Goal: Task Accomplishment & Management: Complete application form

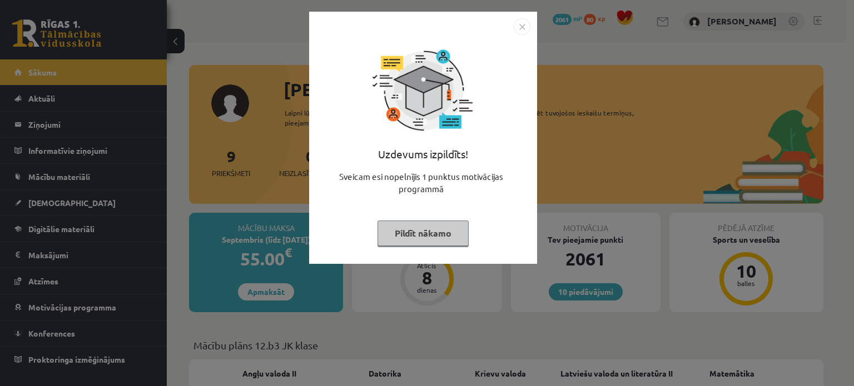
click at [465, 233] on button "Pildīt nākamo" at bounding box center [422, 234] width 91 height 26
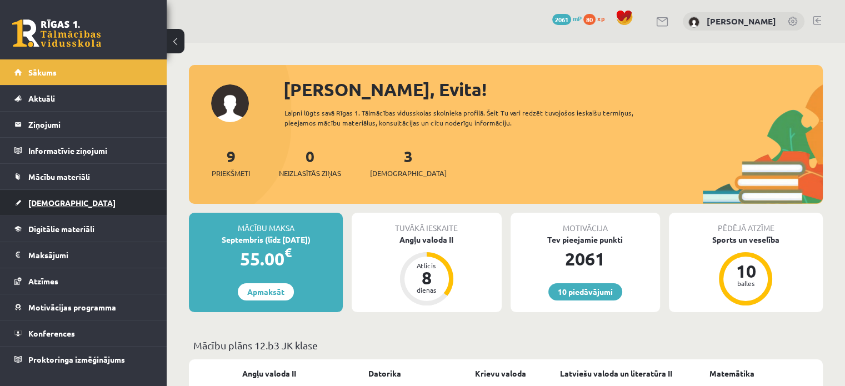
click at [47, 201] on span "[DEMOGRAPHIC_DATA]" at bounding box center [71, 203] width 87 height 10
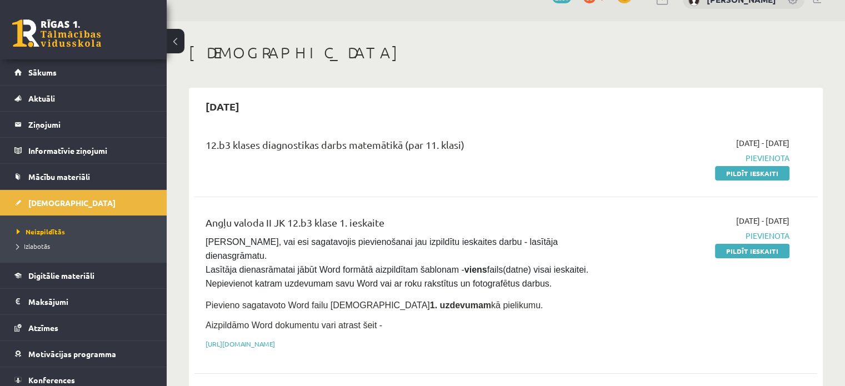
scroll to position [22, 0]
click at [42, 131] on legend "Ziņojumi 0" at bounding box center [90, 125] width 125 height 26
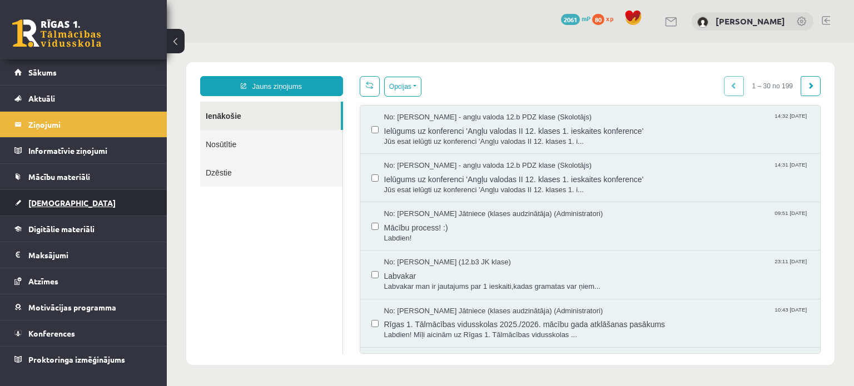
click at [64, 194] on link "[DEMOGRAPHIC_DATA]" at bounding box center [83, 203] width 138 height 26
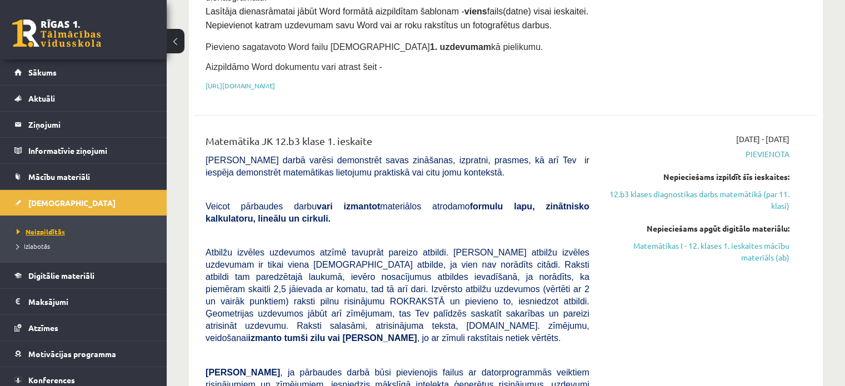
scroll to position [31, 0]
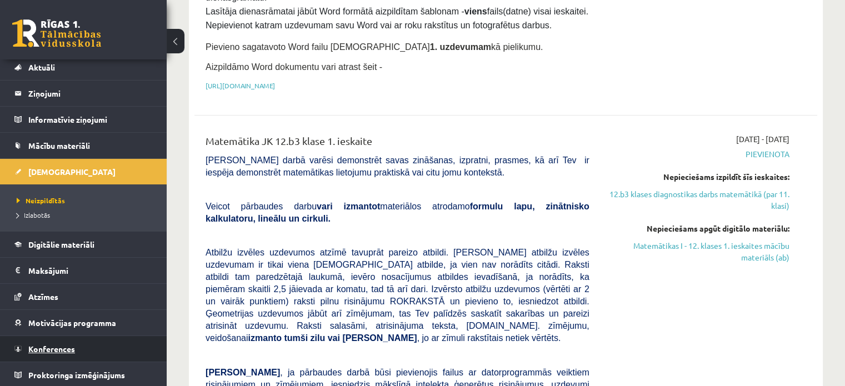
click at [52, 349] on span "Konferences" at bounding box center [51, 349] width 47 height 10
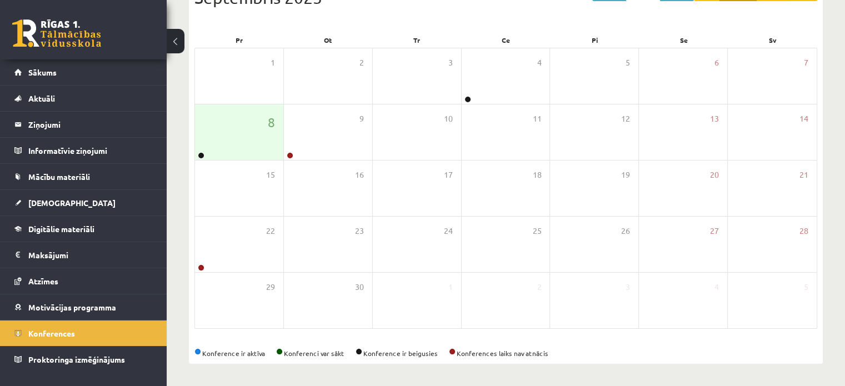
scroll to position [144, 0]
click at [258, 152] on div "8" at bounding box center [239, 133] width 88 height 56
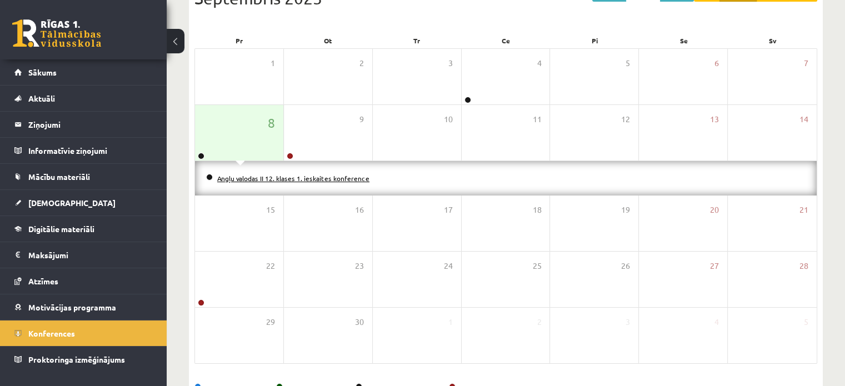
click at [265, 181] on link "Angļu valodas II 12. klases 1. ieskaites konference" at bounding box center [293, 178] width 152 height 9
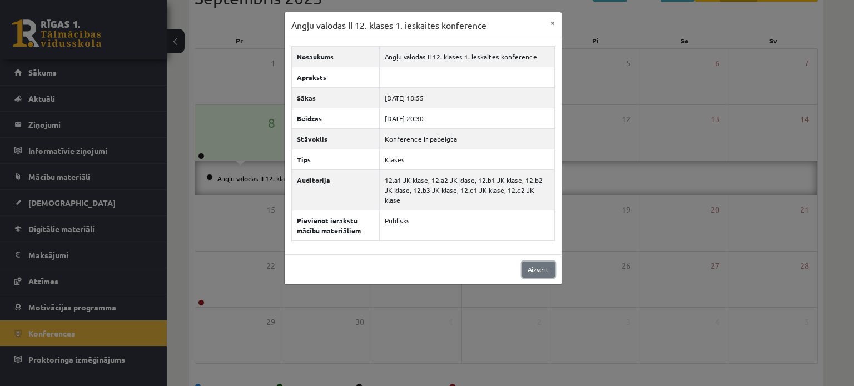
click at [537, 262] on link "Aizvērt" at bounding box center [538, 270] width 33 height 16
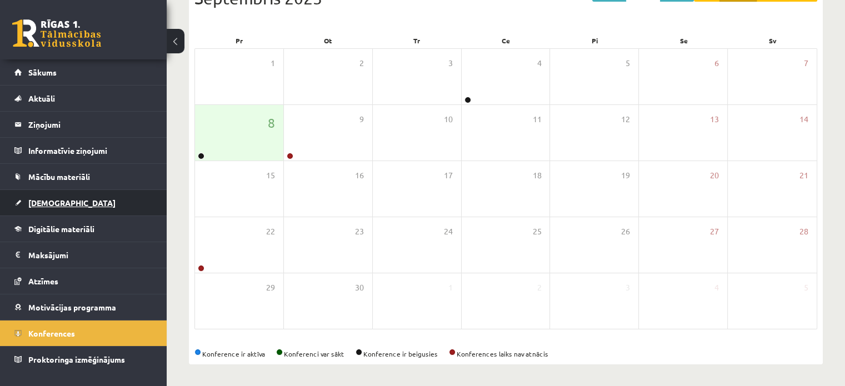
click at [66, 203] on link "[DEMOGRAPHIC_DATA]" at bounding box center [83, 203] width 138 height 26
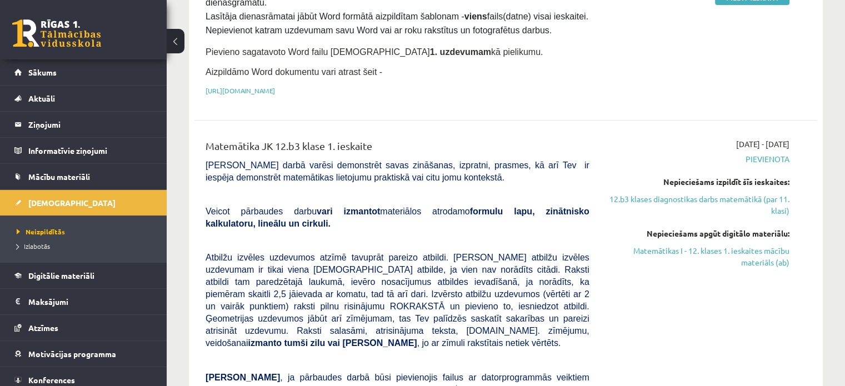
scroll to position [278, 0]
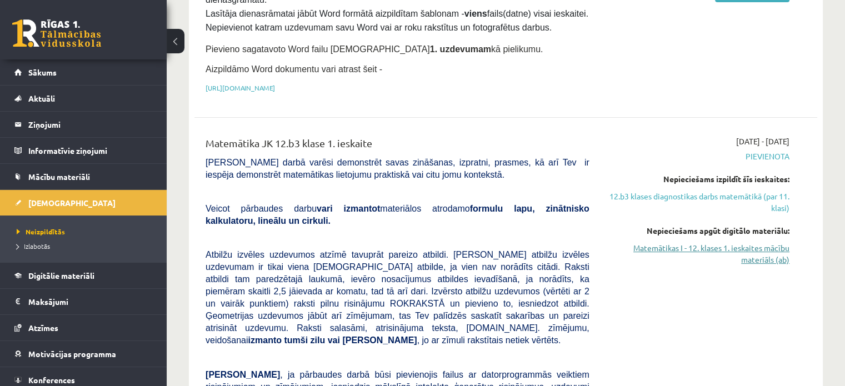
click at [663, 242] on link "Matemātikas I - 12. klases 1. ieskaites mācību materiāls (ab)" at bounding box center [697, 253] width 183 height 23
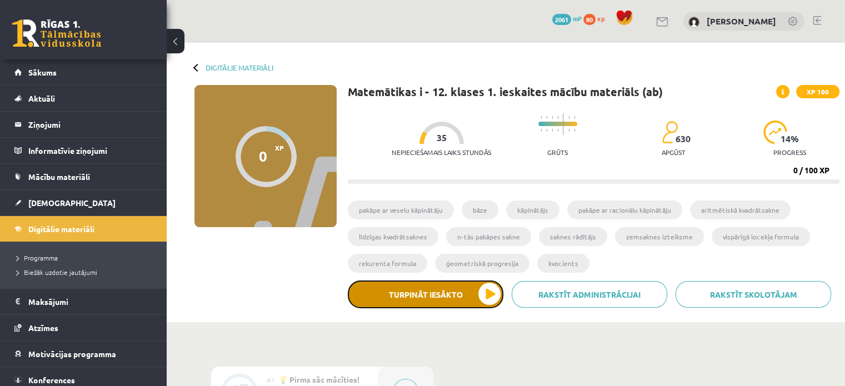
click at [441, 302] on button "Turpināt iesākto" at bounding box center [426, 295] width 156 height 28
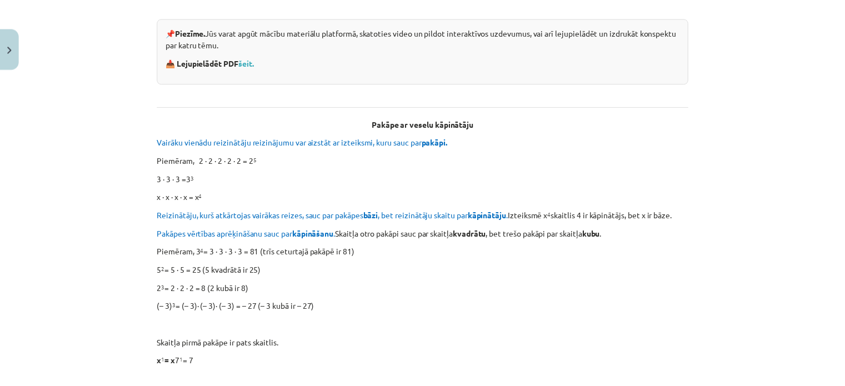
scroll to position [225, 0]
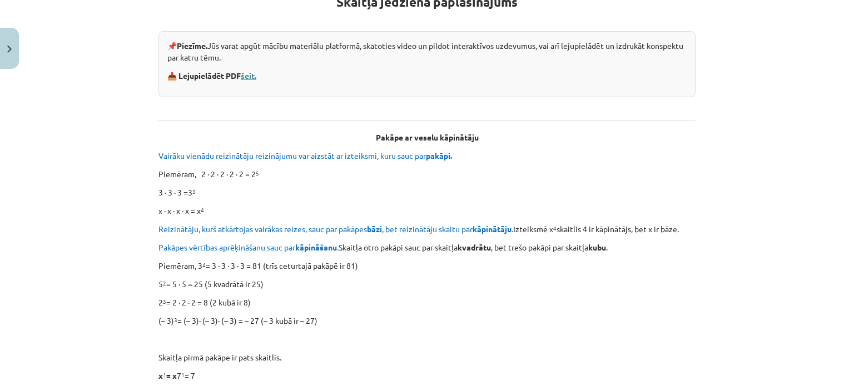
click at [250, 76] on link "šeit." at bounding box center [249, 76] width 16 height 10
click at [2, 47] on button "Close" at bounding box center [9, 48] width 19 height 41
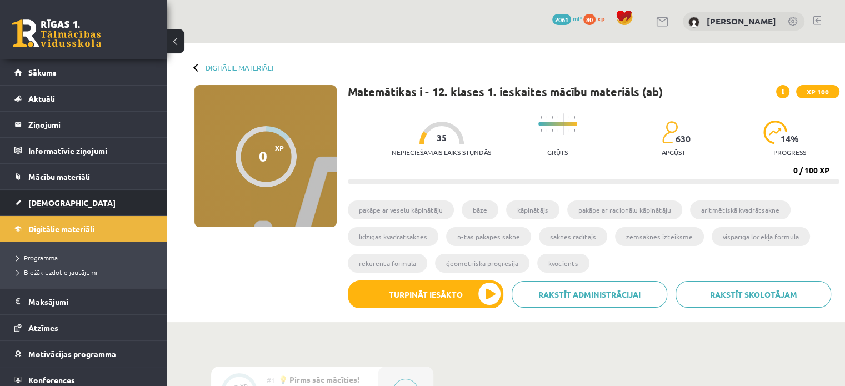
click at [53, 201] on span "[DEMOGRAPHIC_DATA]" at bounding box center [71, 203] width 87 height 10
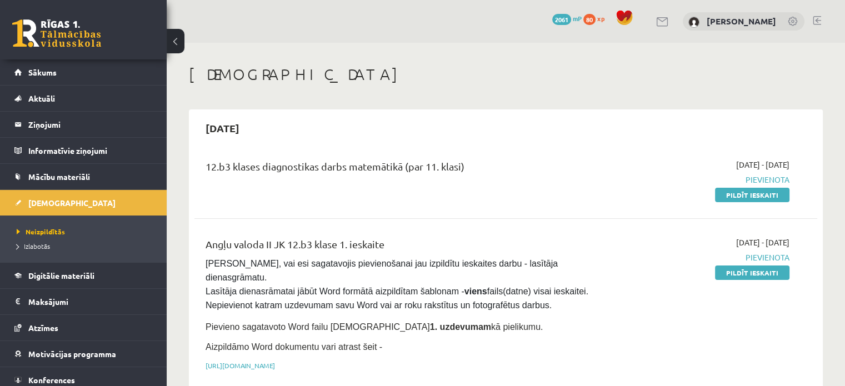
scroll to position [9, 0]
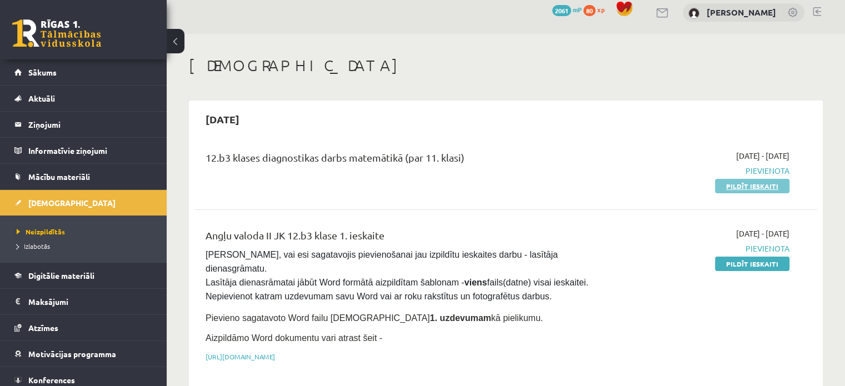
click at [757, 182] on link "Pildīt ieskaiti" at bounding box center [752, 186] width 74 height 14
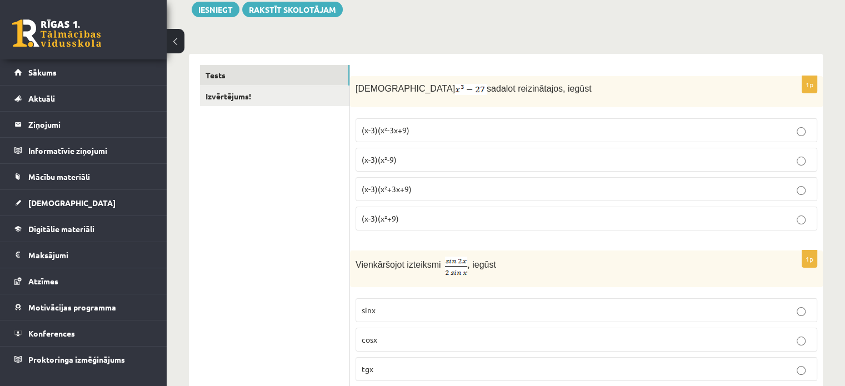
scroll to position [136, 0]
click at [408, 214] on p "(x-3)(x²+9)" at bounding box center [587, 218] width 450 height 12
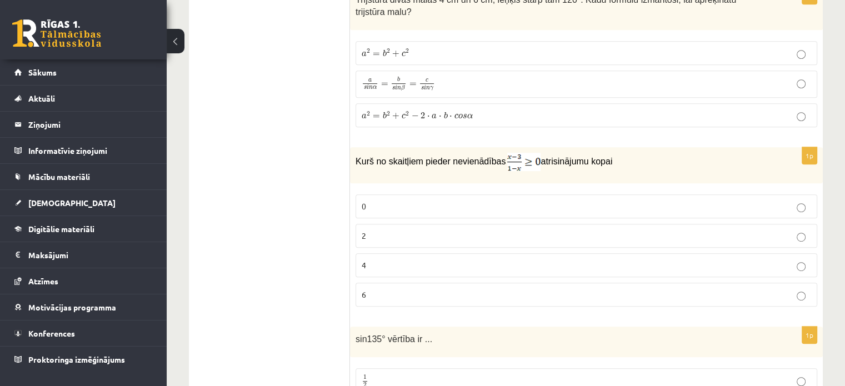
scroll to position [580, 0]
click at [401, 228] on p "2" at bounding box center [587, 234] width 450 height 12
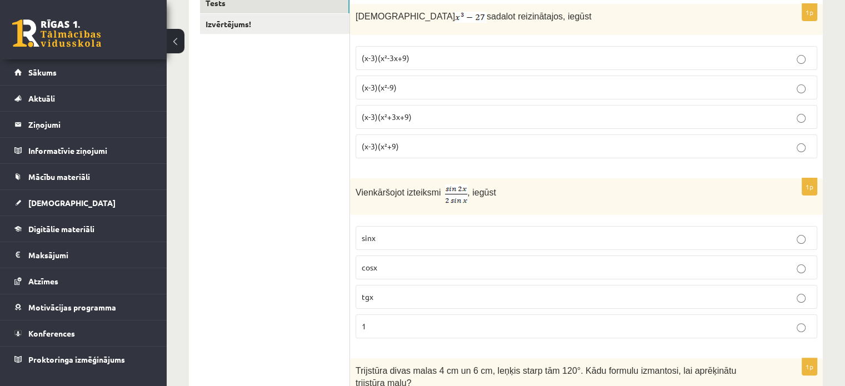
scroll to position [344, 0]
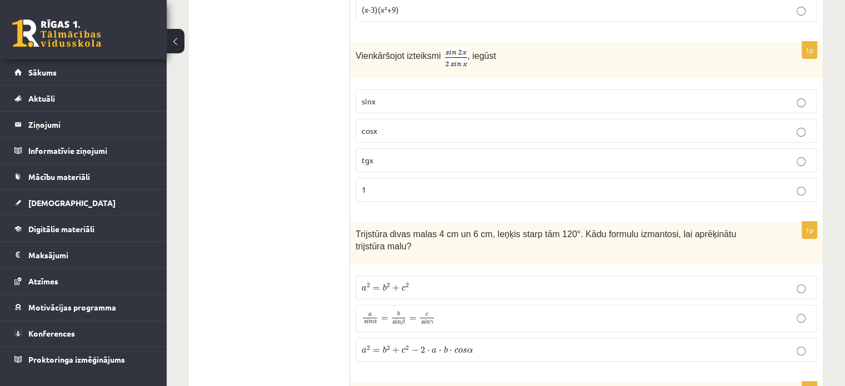
click at [522, 132] on p "cosx" at bounding box center [587, 131] width 450 height 12
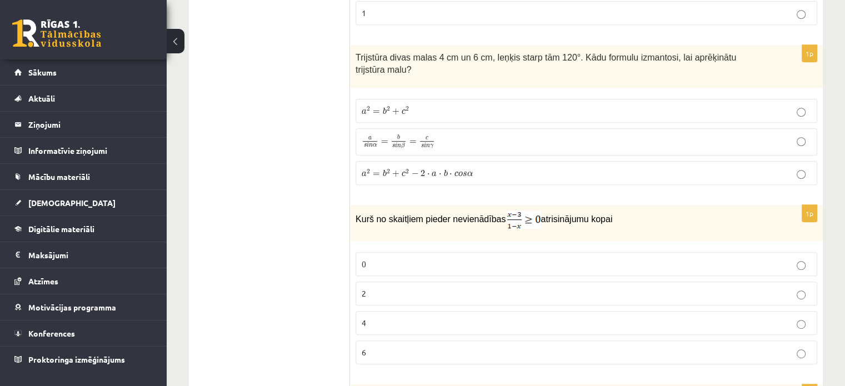
scroll to position [533, 0]
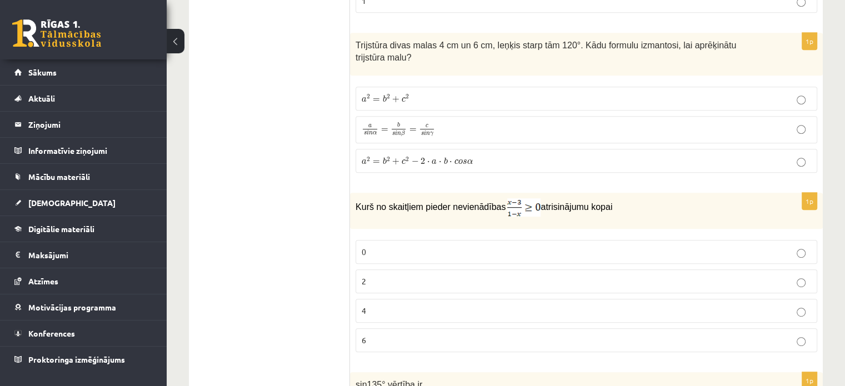
click at [446, 155] on p "a 2 = b 2 + c 2 − 2 ⋅ a ⋅ b ⋅ c o s α a 2 = b 2 + c 2 − 2 ⋅ a ⋅ b ⋅ c o s α" at bounding box center [587, 161] width 450 height 12
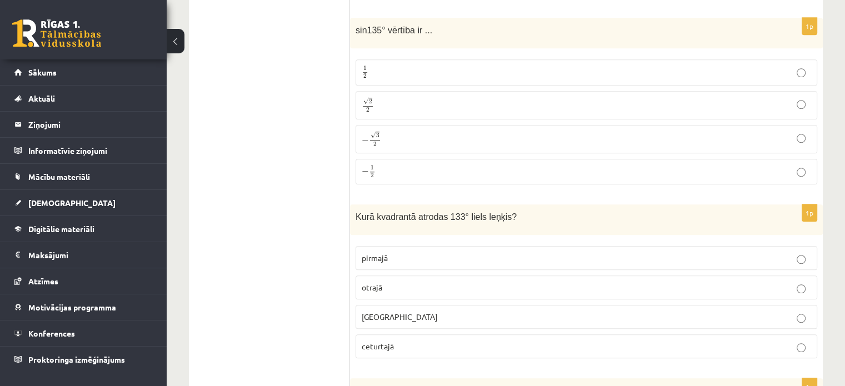
scroll to position [905, 0]
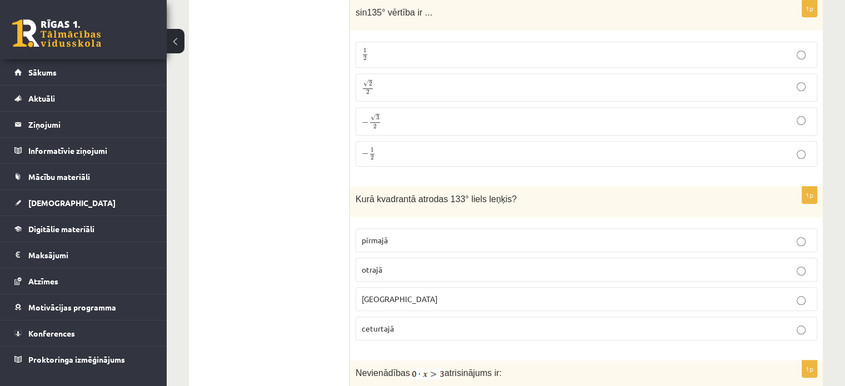
click at [412, 79] on p "√ 2 2 2 2" at bounding box center [587, 87] width 450 height 16
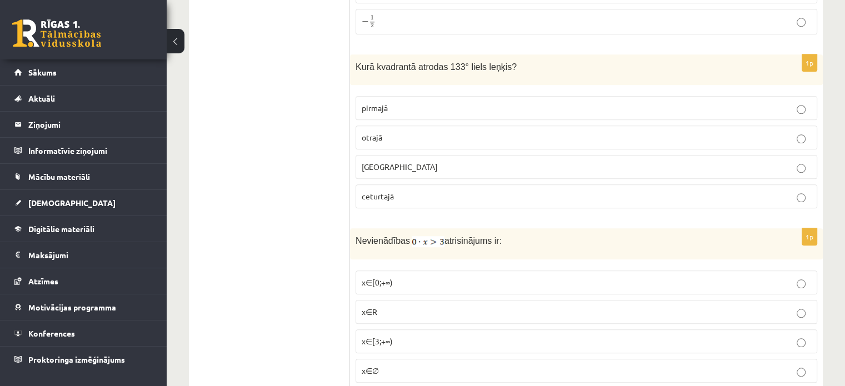
scroll to position [1038, 0]
click at [424, 131] on p "otrajā" at bounding box center [587, 137] width 450 height 12
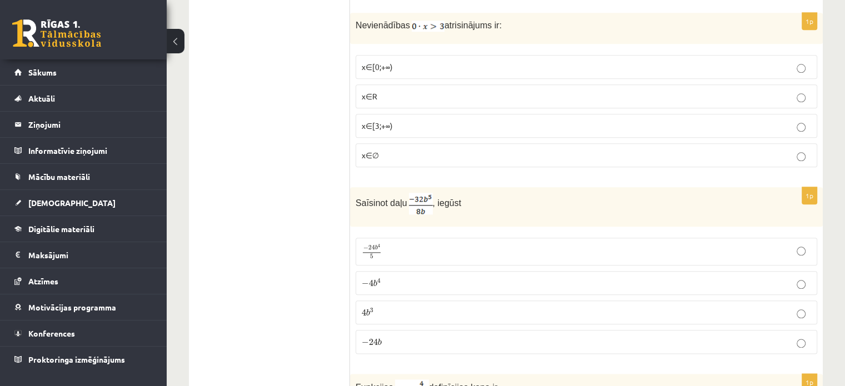
scroll to position [1231, 0]
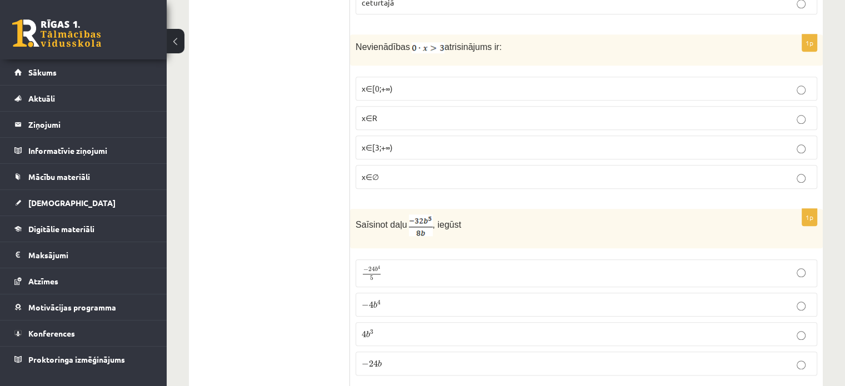
click at [405, 171] on p "x∈∅" at bounding box center [587, 177] width 450 height 12
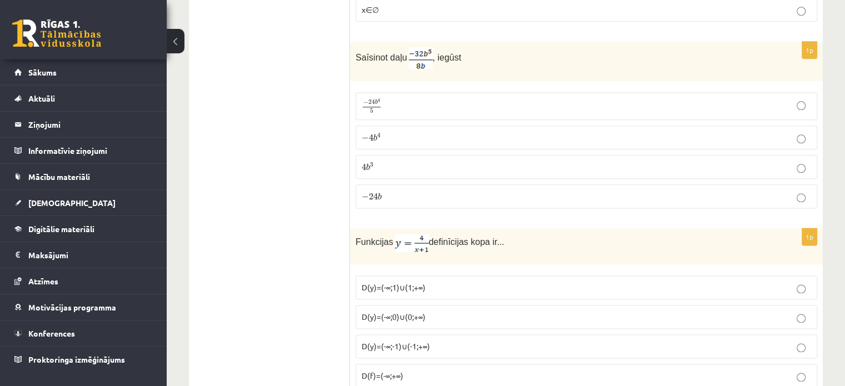
scroll to position [1401, 0]
click at [409, 130] on p "− 4 b 4 − 4 b 4" at bounding box center [587, 136] width 450 height 12
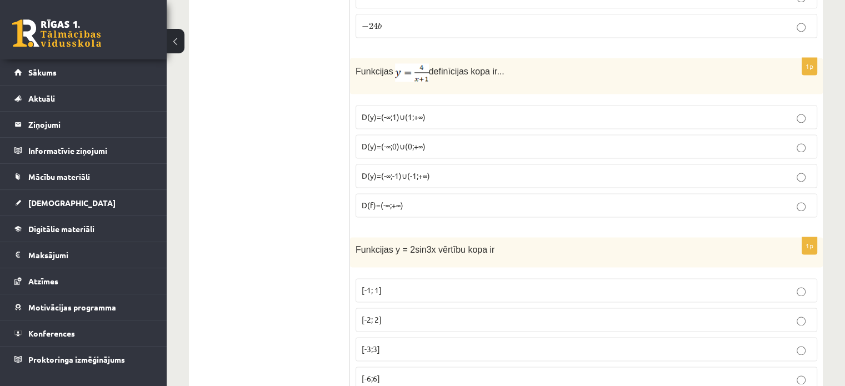
scroll to position [1587, 0]
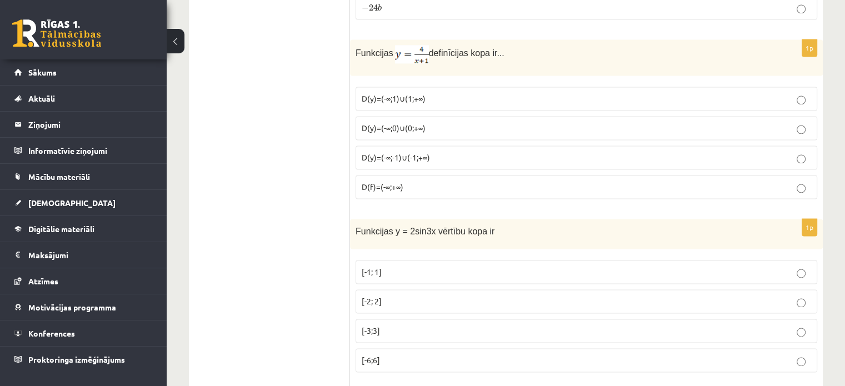
click at [426, 123] on span "D(y)=(-∞;0)∪(0;+∞)" at bounding box center [394, 128] width 64 height 10
click at [435, 93] on p "D(y)=(-∞;1)∪(1;+∞)" at bounding box center [587, 99] width 450 height 12
click at [386, 152] on span "D(y)=(-∞;-1)∪(-1;+∞)" at bounding box center [396, 157] width 68 height 10
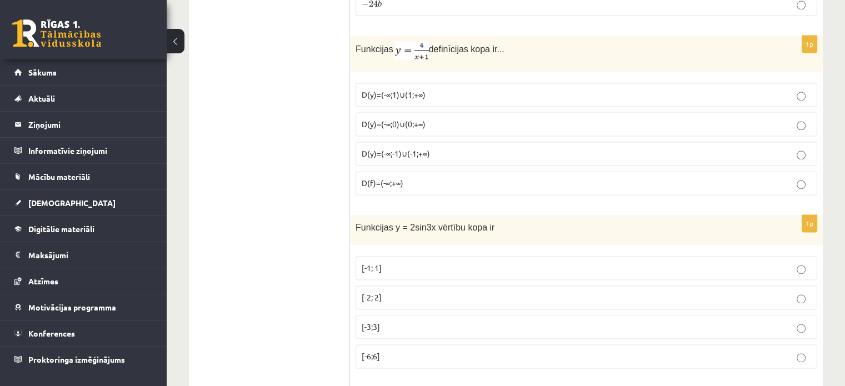
scroll to position [1591, 0]
click at [413, 292] on p "[-2; 2]" at bounding box center [587, 298] width 450 height 12
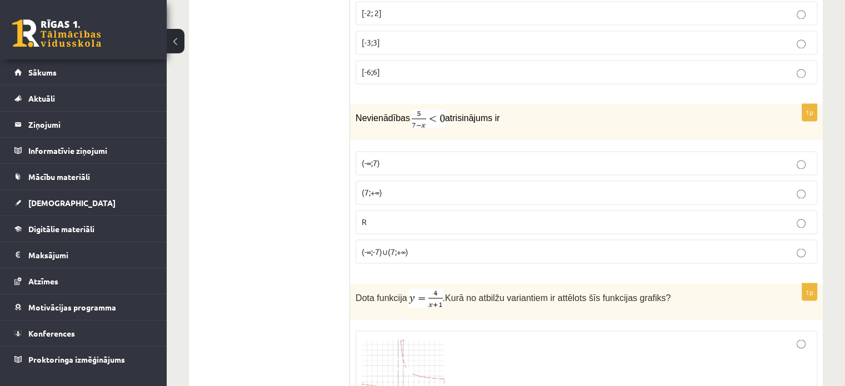
scroll to position [1877, 0]
click at [420, 157] on p "(-∞;7)" at bounding box center [587, 163] width 450 height 12
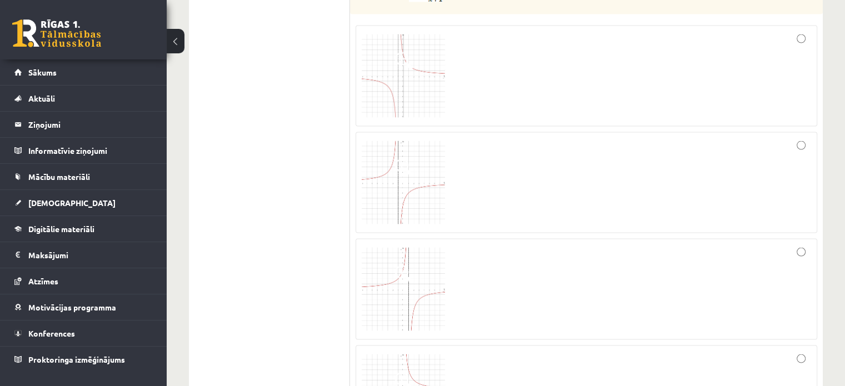
scroll to position [2179, 0]
click at [431, 94] on img at bounding box center [403, 78] width 83 height 83
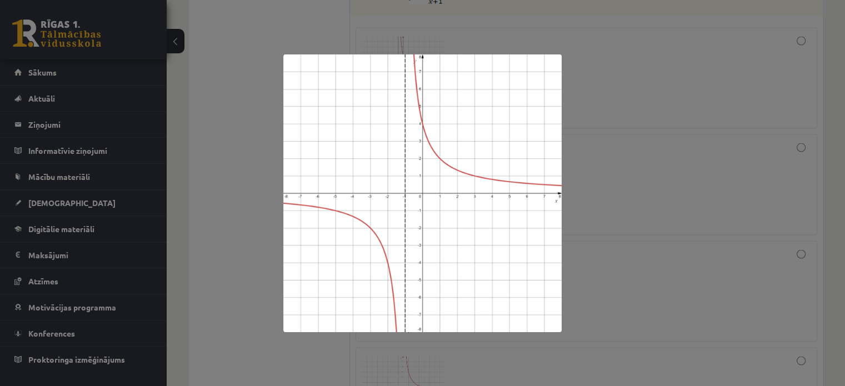
click at [627, 115] on div at bounding box center [422, 193] width 845 height 386
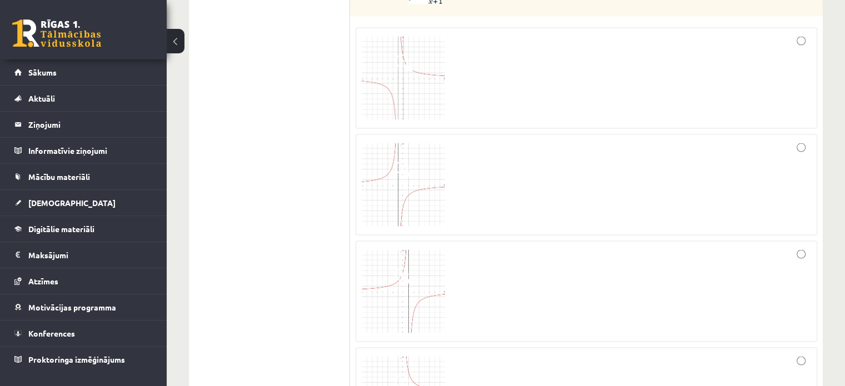
click at [800, 39] on div at bounding box center [587, 78] width 450 height 89
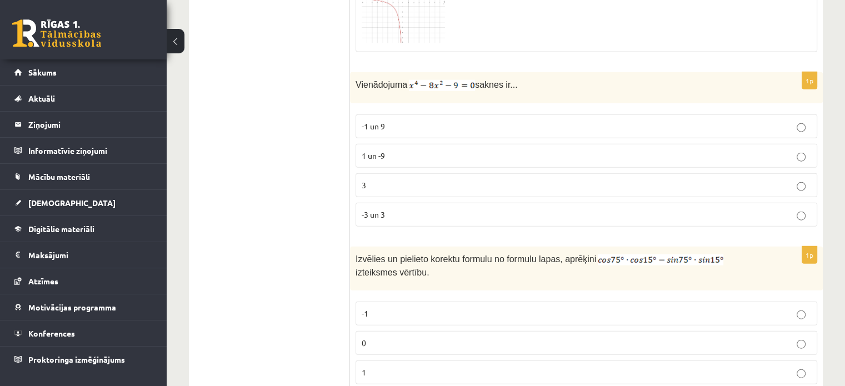
scroll to position [2576, 0]
click at [642, 208] on p "-3 un 3" at bounding box center [587, 214] width 450 height 12
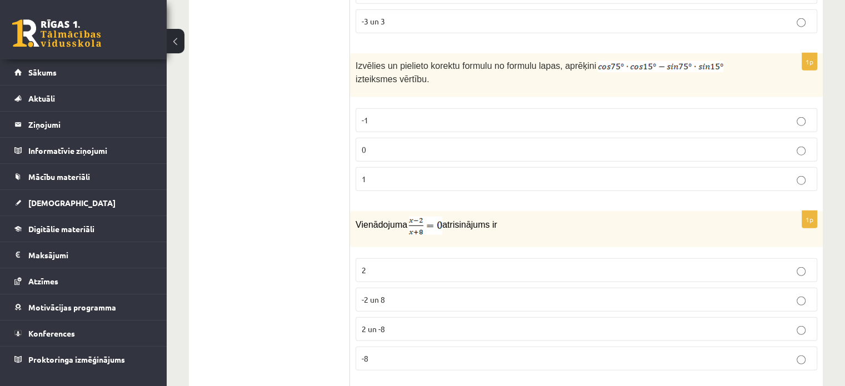
scroll to position [2770, 0]
click at [638, 143] on p "0" at bounding box center [587, 149] width 450 height 12
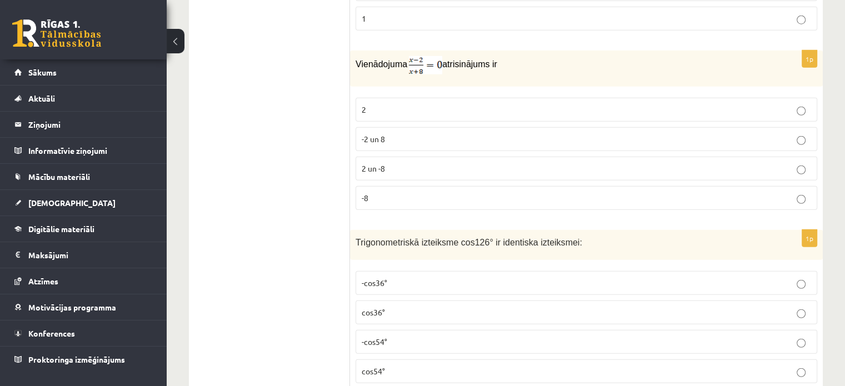
scroll to position [2937, 0]
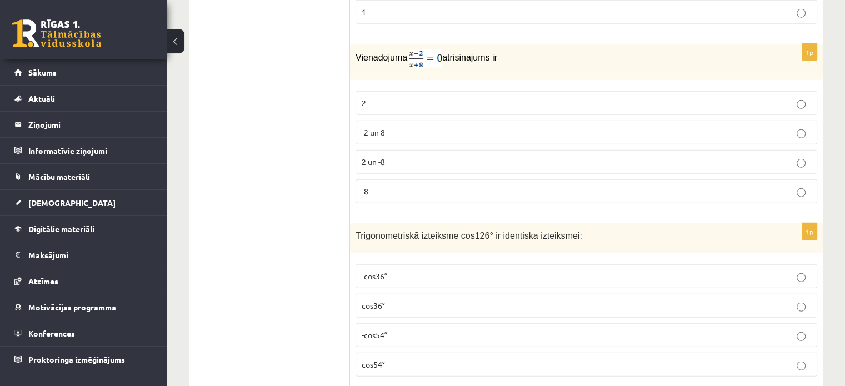
click at [440, 121] on label "-2 un 8" at bounding box center [587, 133] width 462 height 24
click at [410, 156] on p "2 un -8" at bounding box center [587, 162] width 450 height 12
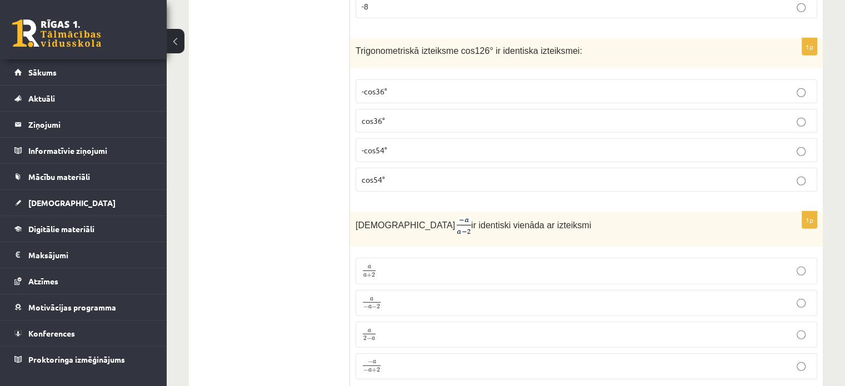
scroll to position [3123, 0]
click at [410, 137] on label "-cos54°" at bounding box center [587, 149] width 462 height 24
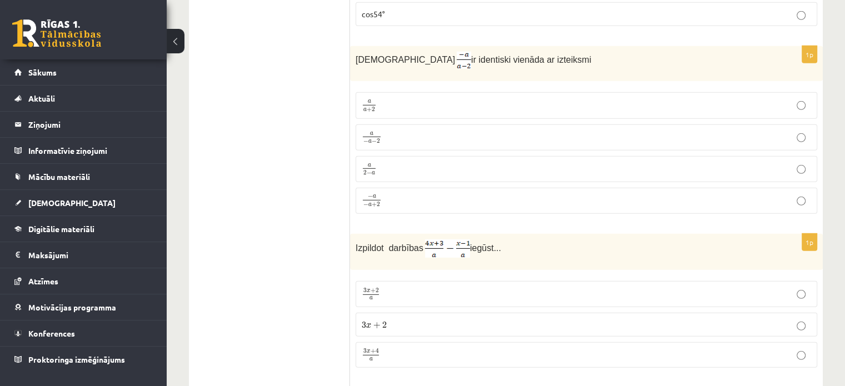
scroll to position [3288, 0]
click at [396, 162] on p "a 2 − a a 2 − a" at bounding box center [587, 169] width 450 height 14
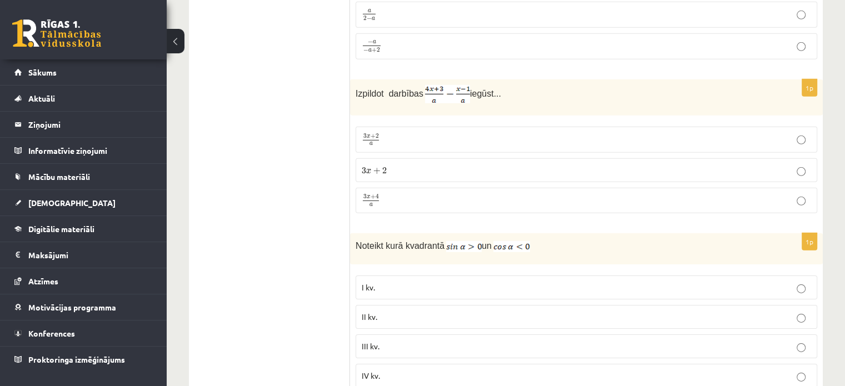
scroll to position [3443, 0]
drag, startPoint x: 844, startPoint y: 241, endPoint x: 843, endPoint y: 141, distance: 100.6
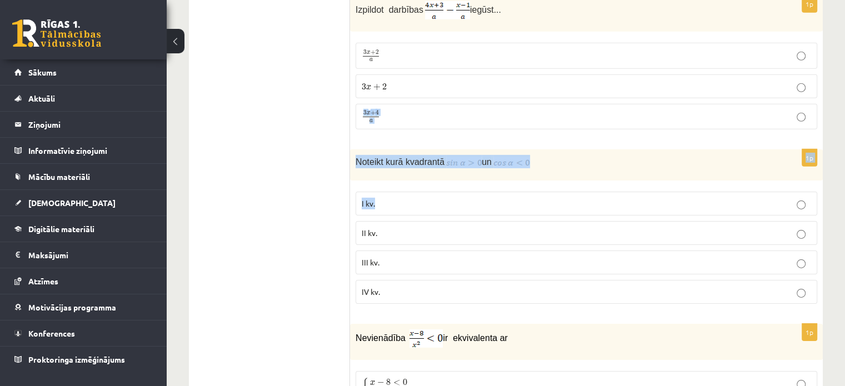
scroll to position [3504, 0]
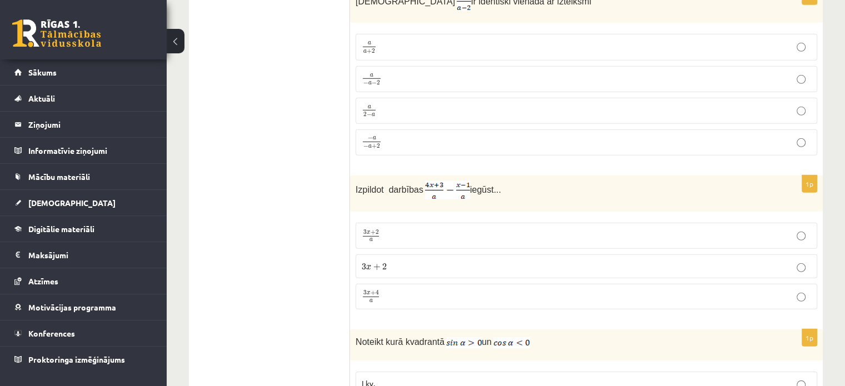
scroll to position [3346, 0]
click at [636, 222] on label "3 x + 2 a 3 x + 2 a" at bounding box center [587, 235] width 462 height 26
click at [410, 290] on p "3 x + 4 a 3 x + 4 a" at bounding box center [587, 297] width 450 height 14
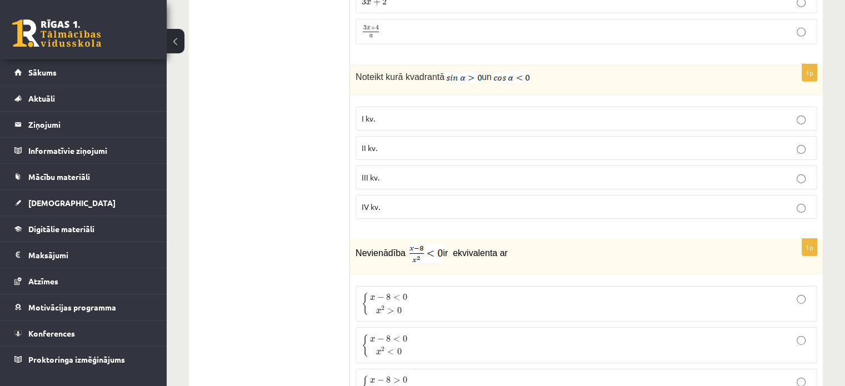
scroll to position [3611, 0]
click at [429, 142] on p "II kv." at bounding box center [587, 148] width 450 height 12
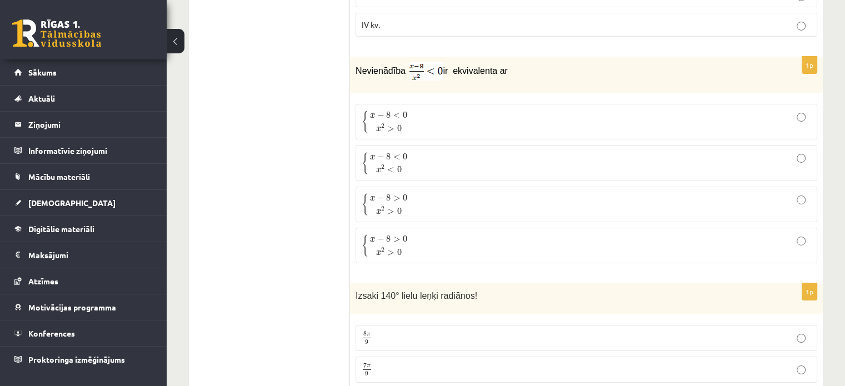
scroll to position [3779, 0]
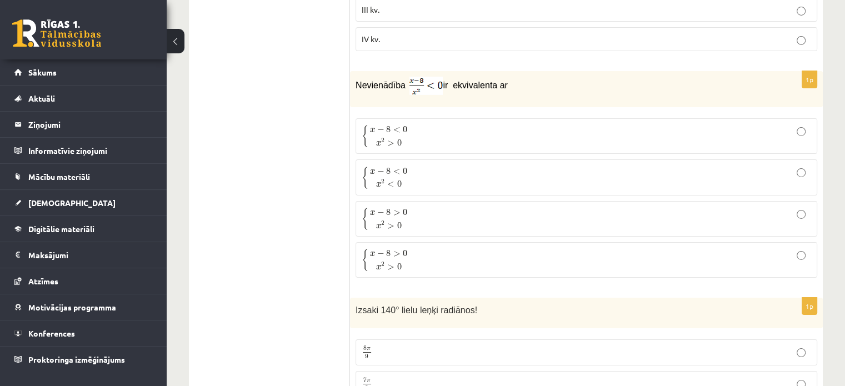
click at [402, 136] on span "x 2 > 0" at bounding box center [389, 142] width 38 height 12
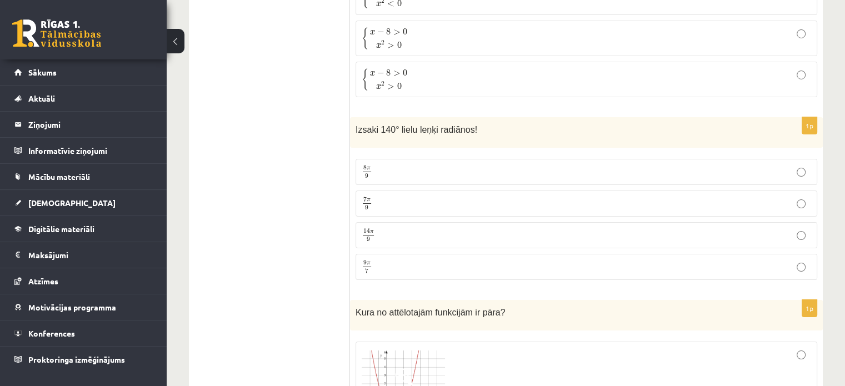
scroll to position [3960, 0]
click at [387, 196] on p "7 π 9 7 π 9" at bounding box center [587, 203] width 450 height 14
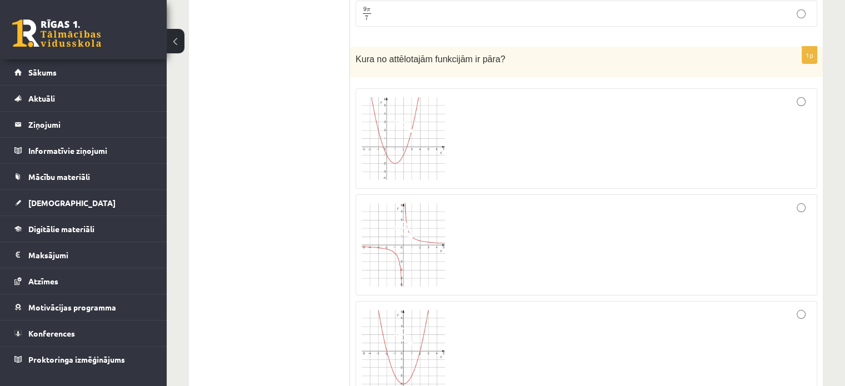
scroll to position [4213, 0]
click at [546, 115] on div at bounding box center [587, 138] width 450 height 89
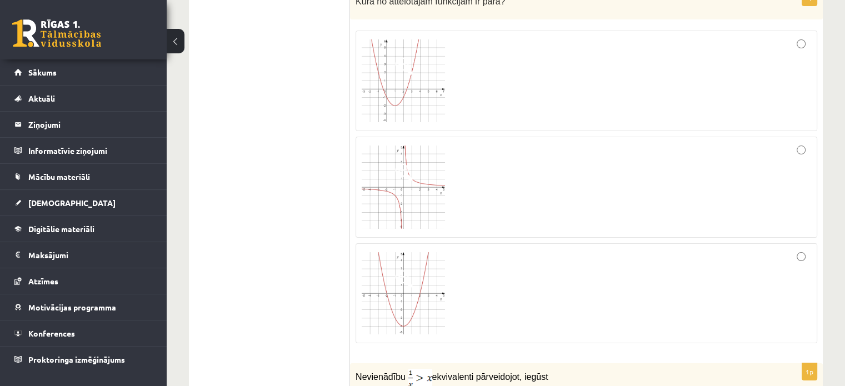
scroll to position [4272, 0]
click at [524, 248] on div at bounding box center [587, 292] width 450 height 88
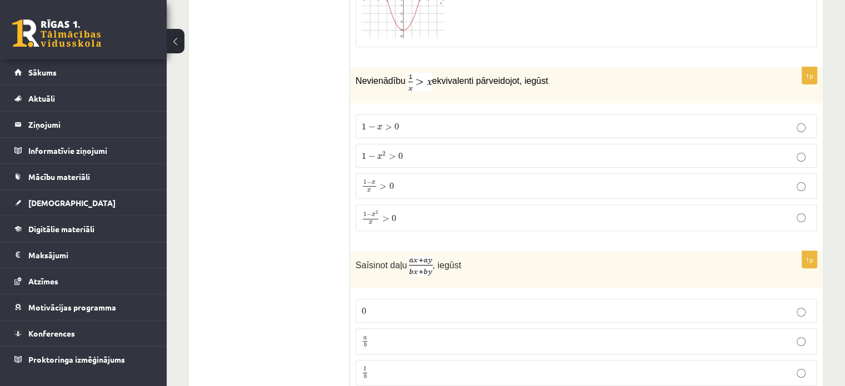
scroll to position [4568, 0]
click at [412, 209] on p "1 − x 2 x > 0 1 − x 2 x > 0" at bounding box center [587, 216] width 450 height 14
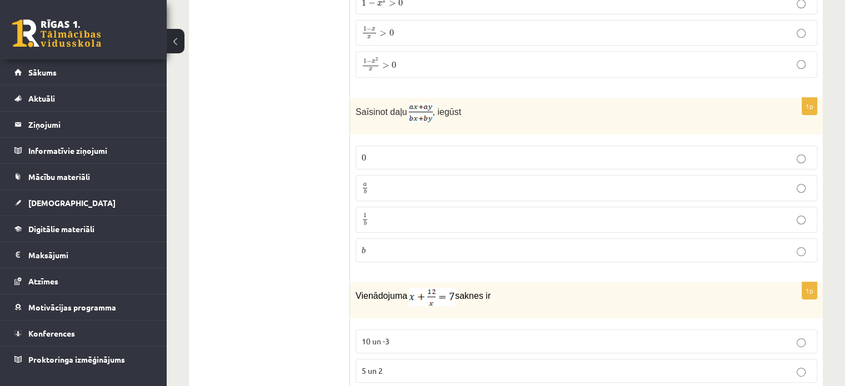
scroll to position [4731, 0]
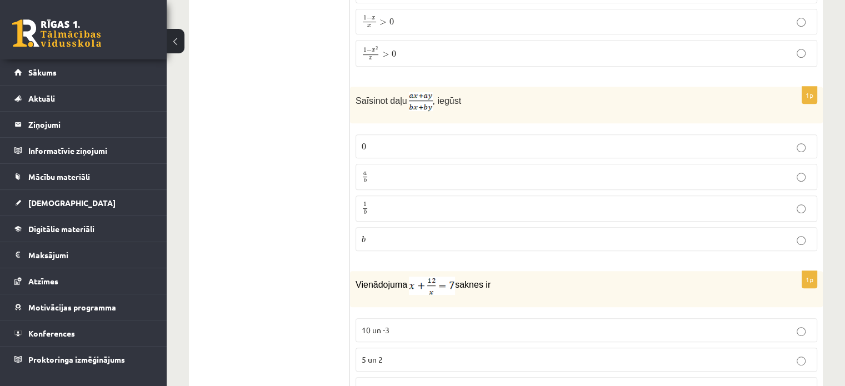
click at [407, 170] on p "a b a b" at bounding box center [587, 177] width 450 height 14
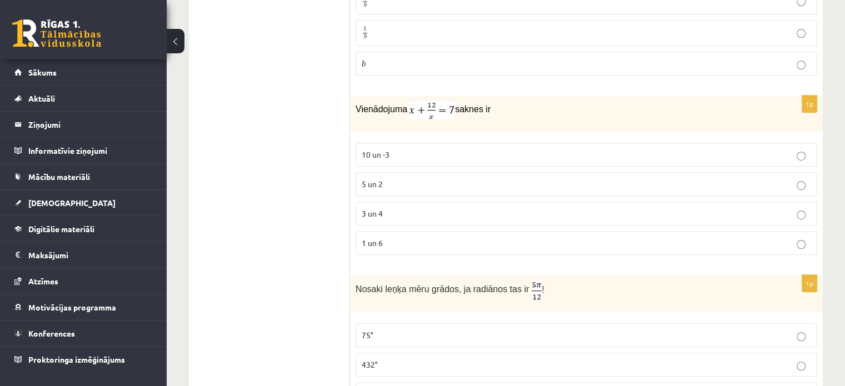
scroll to position [4891, 0]
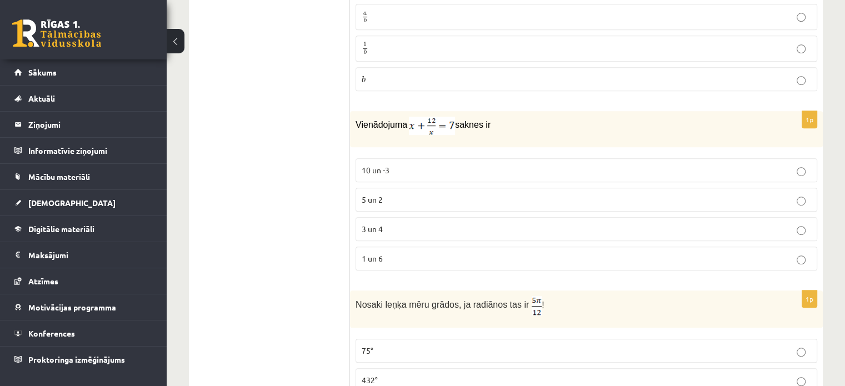
click at [398, 223] on p "3 un 4" at bounding box center [587, 229] width 450 height 12
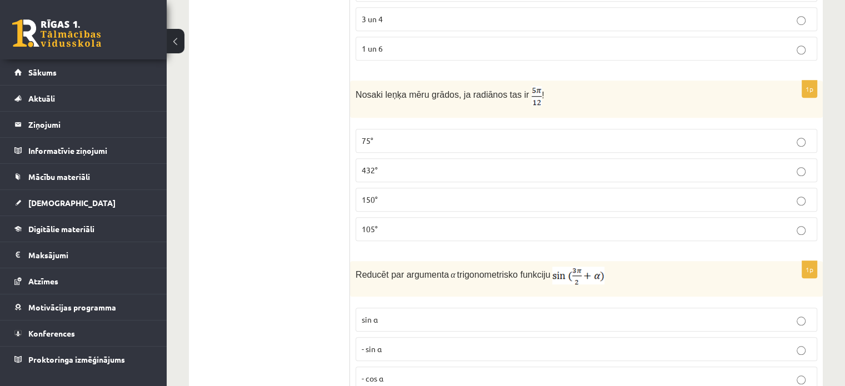
scroll to position [5102, 0]
click at [394, 135] on p "75°" at bounding box center [587, 141] width 450 height 12
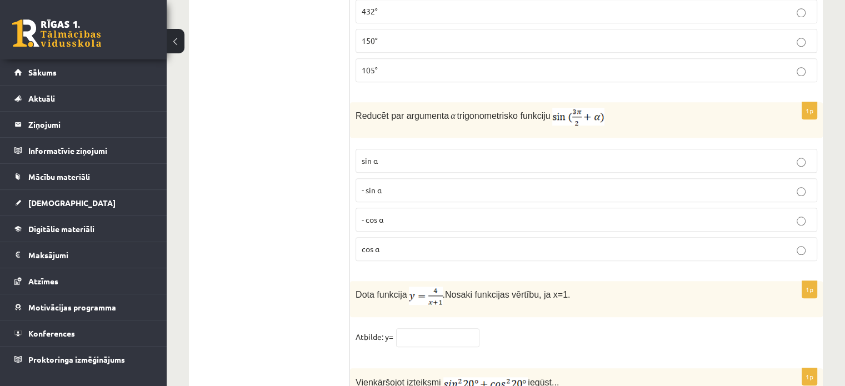
scroll to position [5285, 0]
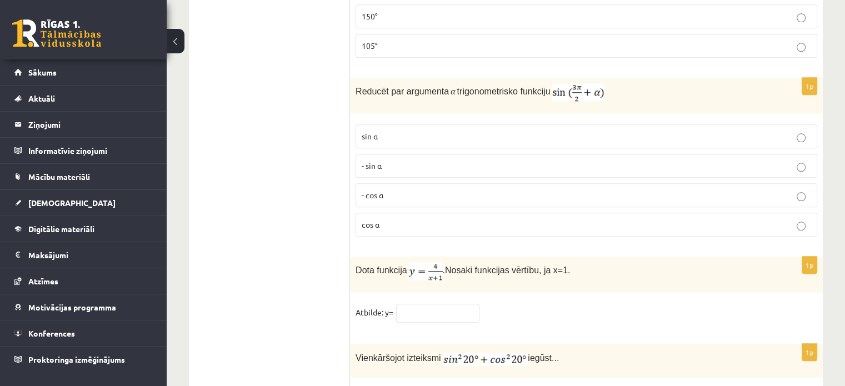
click at [387, 190] on p "- cos ⁡α" at bounding box center [587, 196] width 450 height 12
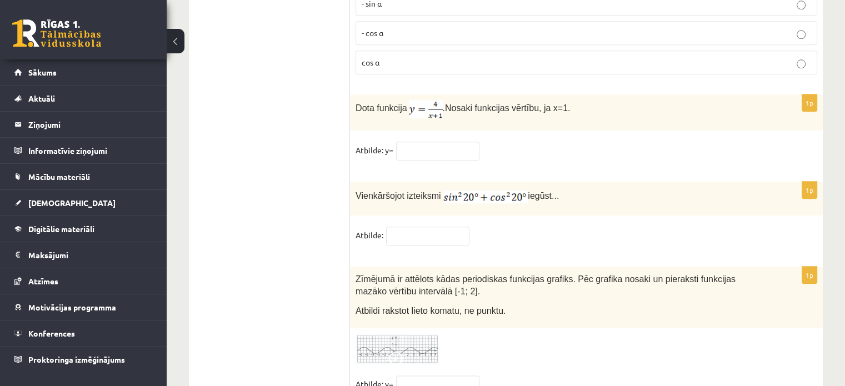
scroll to position [5447, 0]
click at [439, 142] on input "text" at bounding box center [437, 151] width 83 height 19
type input "*"
click at [426, 227] on input "text" at bounding box center [427, 236] width 83 height 19
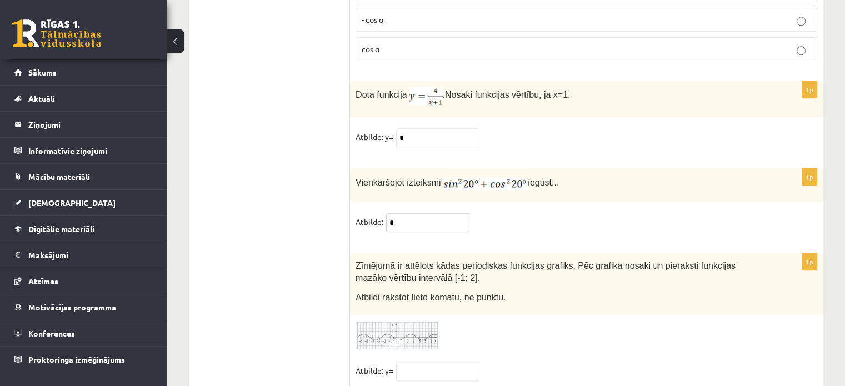
scroll to position [5460, 0]
type input "*"
click at [414, 321] on img at bounding box center [397, 336] width 83 height 31
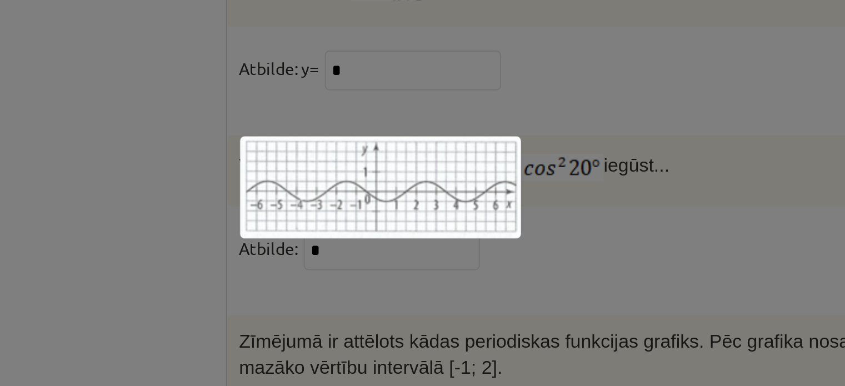
scroll to position [5461, 0]
click at [500, 193] on div at bounding box center [422, 193] width 845 height 386
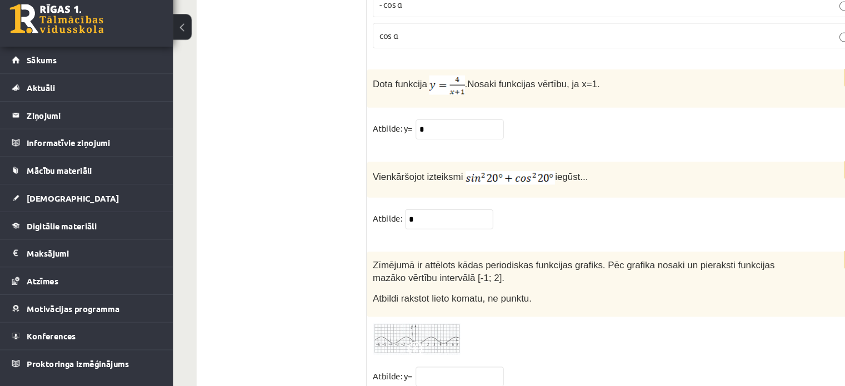
click at [517, 213] on fieldset "Atbilde: *" at bounding box center [587, 224] width 462 height 23
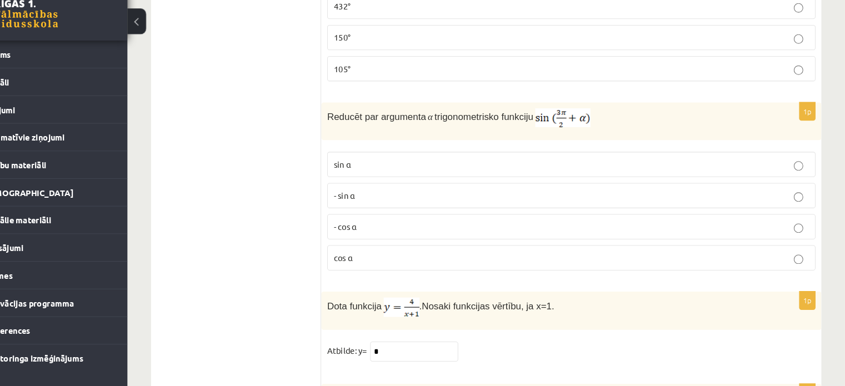
scroll to position [5460, 0]
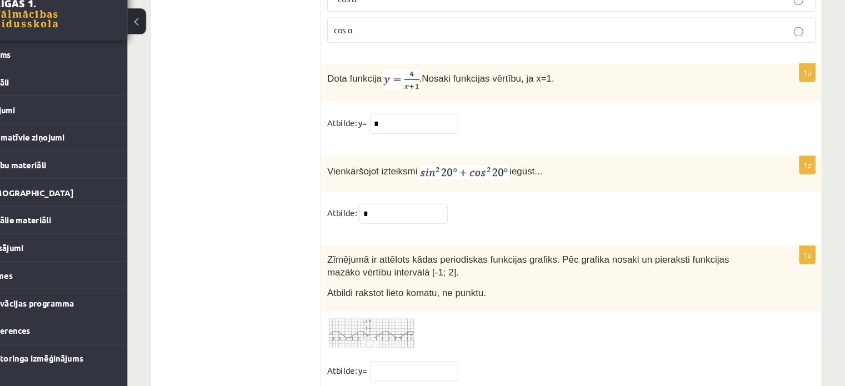
click at [420, 321] on img at bounding box center [397, 336] width 83 height 31
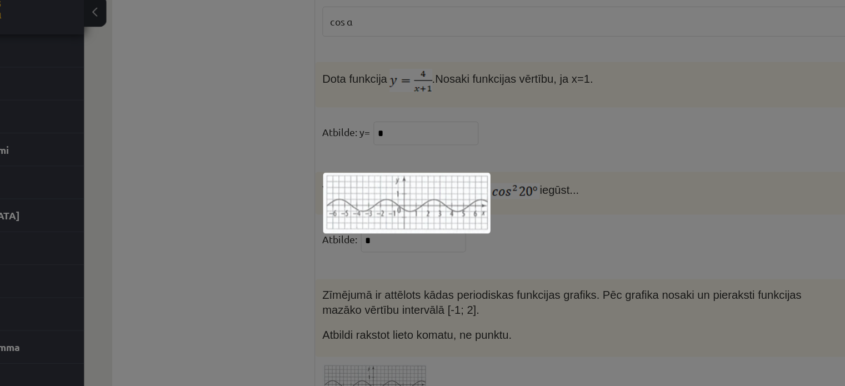
scroll to position [5461, 0]
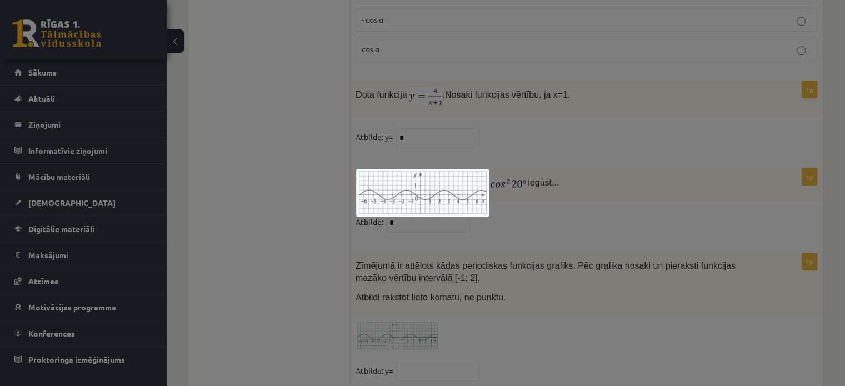
click at [409, 242] on div at bounding box center [422, 193] width 845 height 386
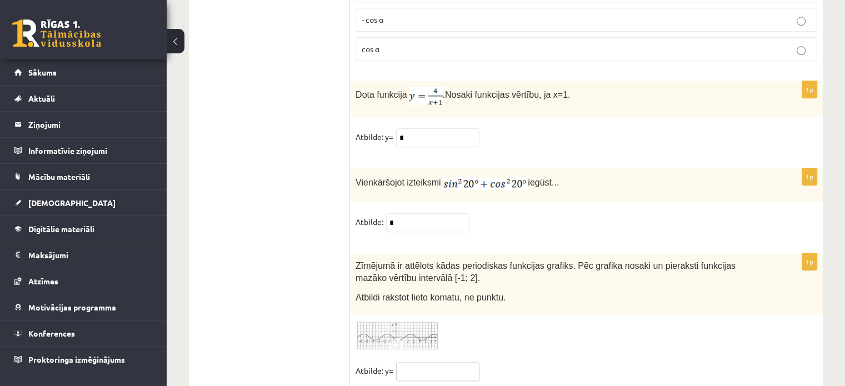
click at [414, 362] on input "text" at bounding box center [437, 371] width 83 height 19
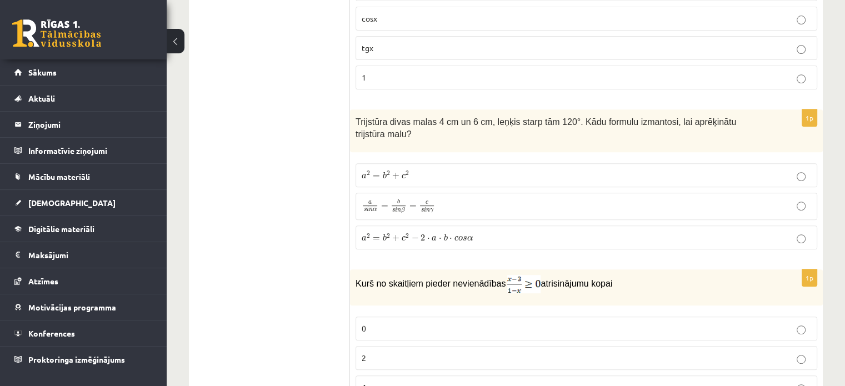
scroll to position [0, 0]
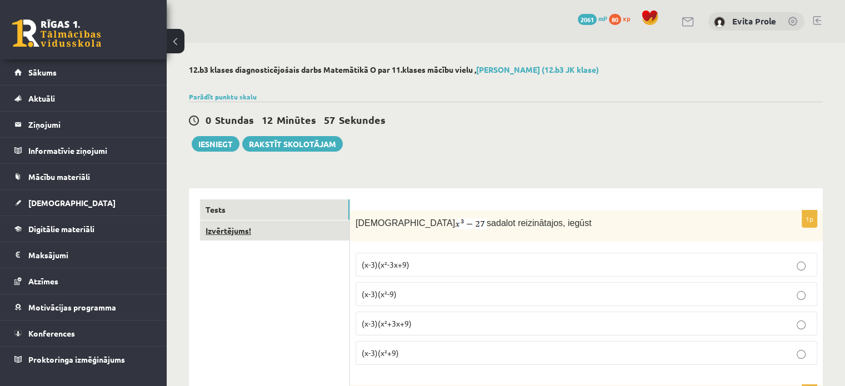
type input "****"
click at [275, 232] on link "Izvērtējums!" at bounding box center [275, 231] width 150 height 21
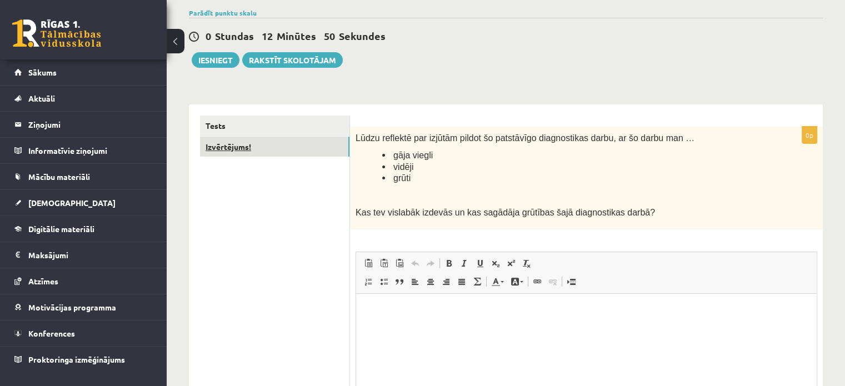
scroll to position [87, 0]
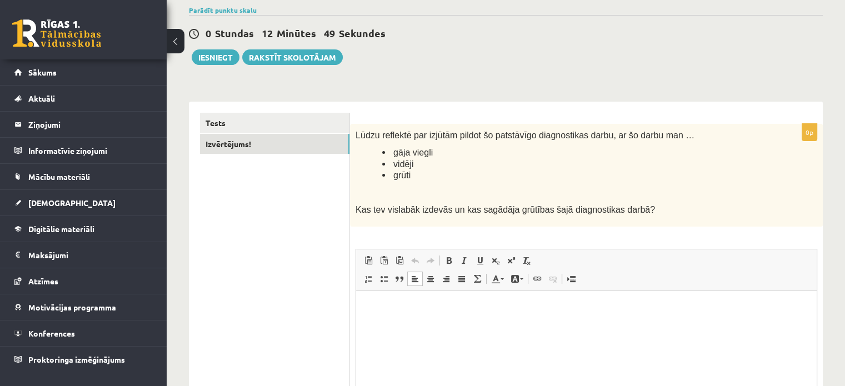
click at [409, 306] on p "Bagātinātā teksta redaktors, wiswyg-editor-user-answer-47024944916980" at bounding box center [586, 308] width 439 height 12
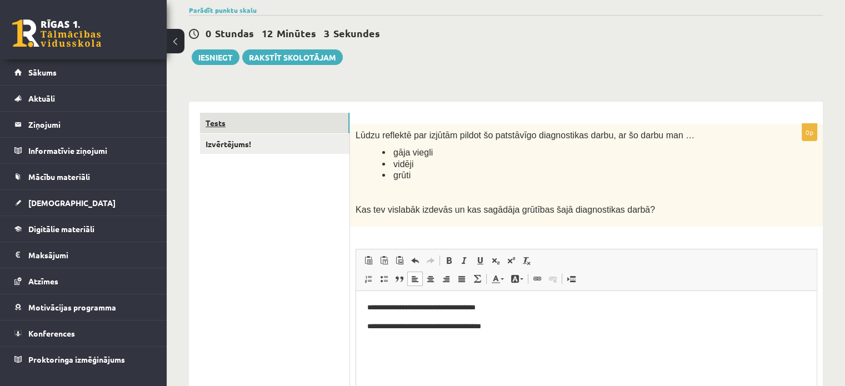
click at [331, 120] on link "Tests" at bounding box center [275, 123] width 150 height 21
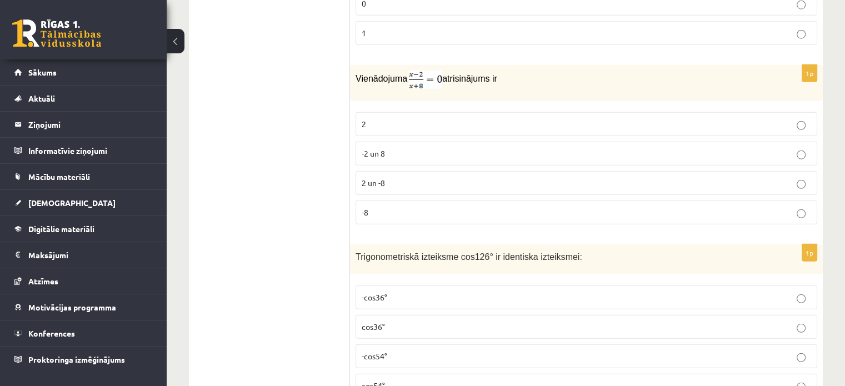
scroll to position [0, 0]
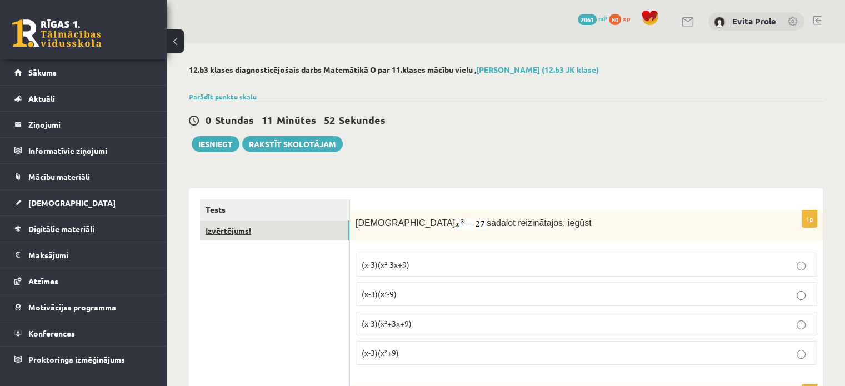
click at [337, 228] on link "Izvērtējums!" at bounding box center [275, 231] width 150 height 21
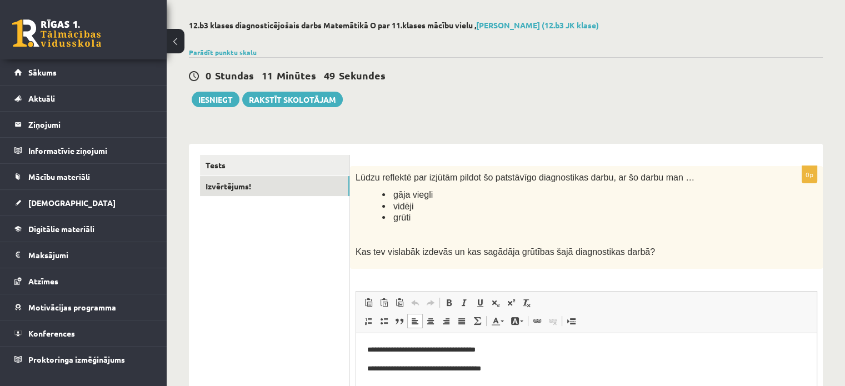
click at [538, 354] on p "**********" at bounding box center [586, 351] width 439 height 12
click at [529, 376] on html "**********" at bounding box center [586, 360] width 461 height 52
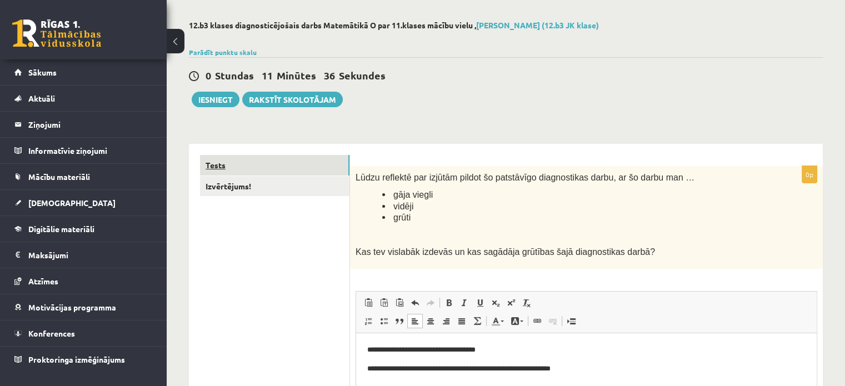
click at [322, 169] on link "Tests" at bounding box center [275, 165] width 150 height 21
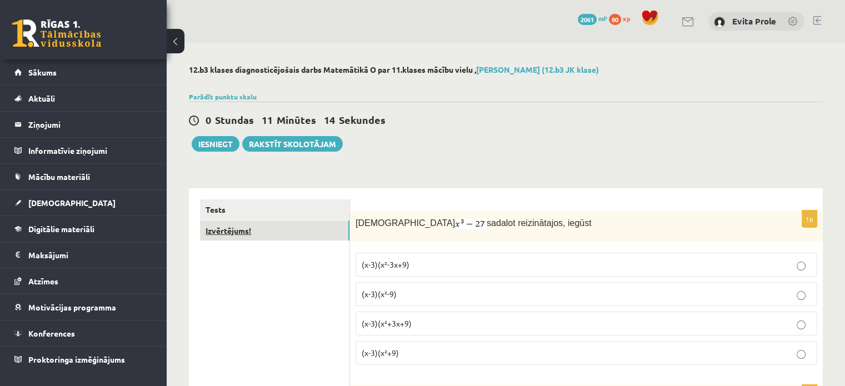
click at [216, 233] on link "Izvērtējums!" at bounding box center [275, 231] width 150 height 21
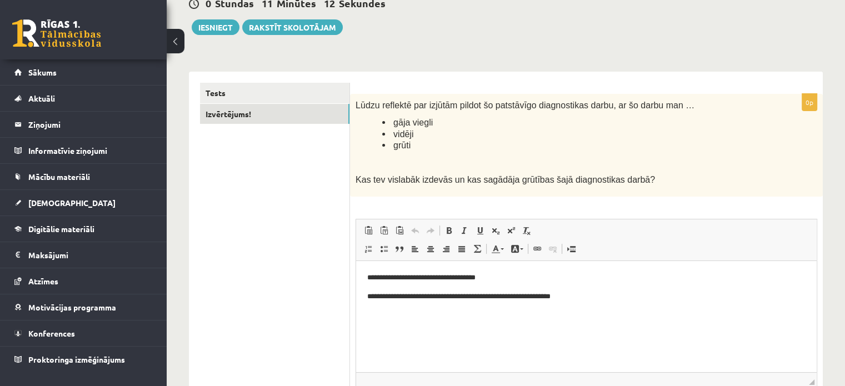
scroll to position [120, 0]
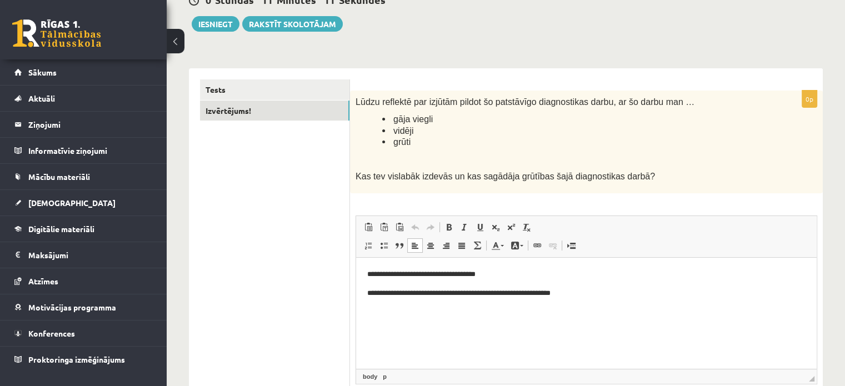
click at [635, 290] on p "**********" at bounding box center [586, 294] width 439 height 12
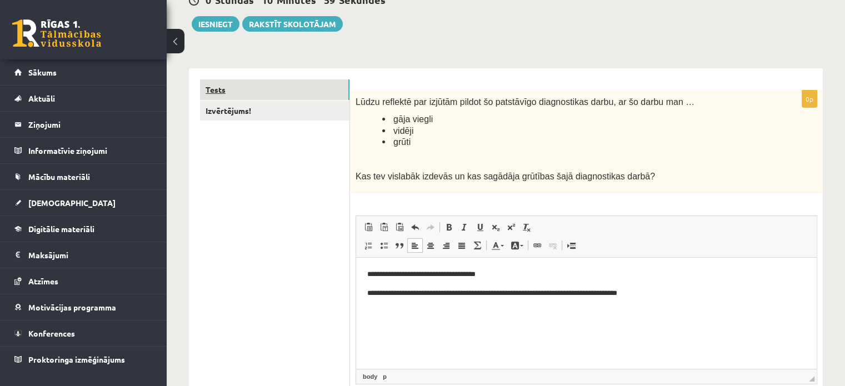
click at [302, 82] on link "Tests" at bounding box center [275, 89] width 150 height 21
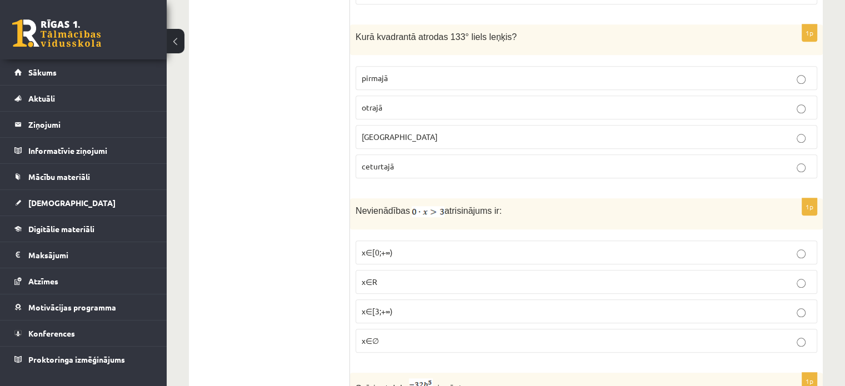
scroll to position [0, 0]
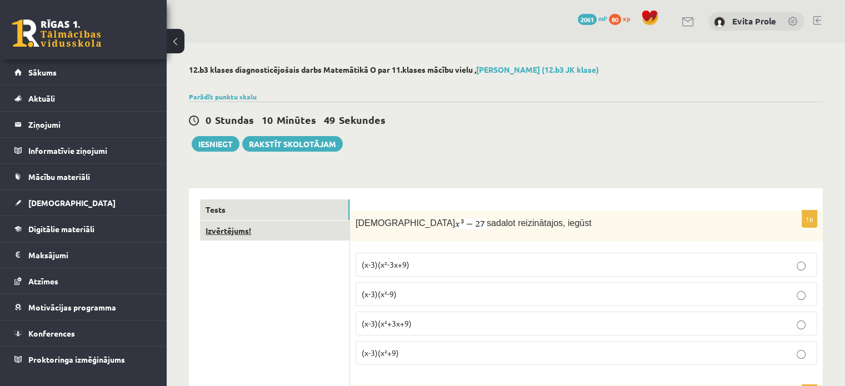
click at [289, 226] on link "Izvērtējums!" at bounding box center [275, 231] width 150 height 21
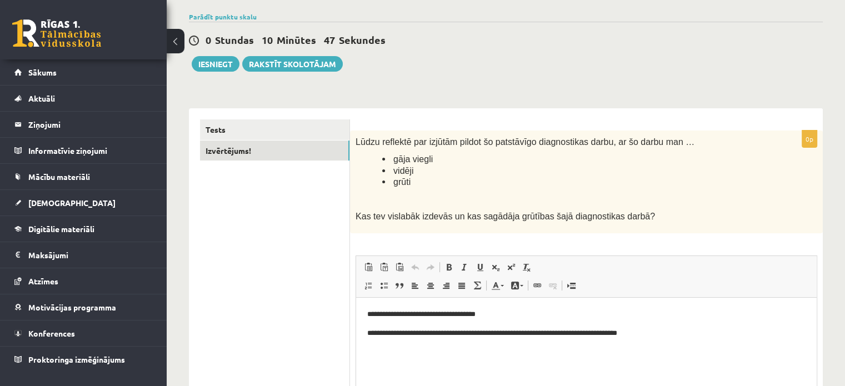
scroll to position [109, 0]
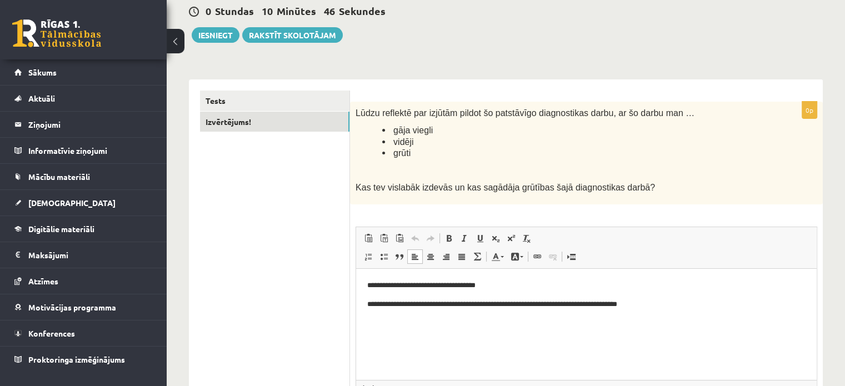
click at [681, 301] on p "**********" at bounding box center [586, 305] width 439 height 12
click at [296, 112] on link "Izvērtējums!" at bounding box center [275, 122] width 150 height 21
click at [258, 111] on link "Tests" at bounding box center [275, 101] width 150 height 21
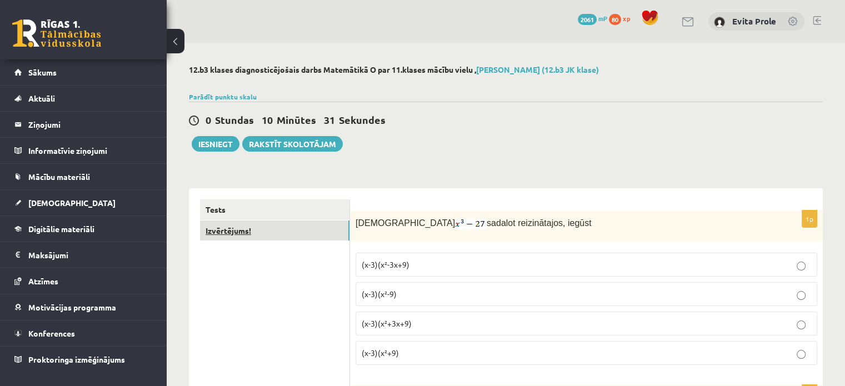
click at [313, 227] on link "Izvērtējums!" at bounding box center [275, 231] width 150 height 21
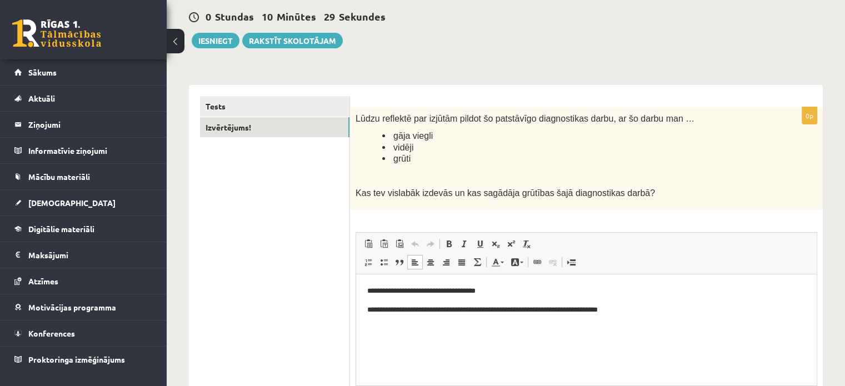
click at [656, 321] on html "**********" at bounding box center [586, 301] width 461 height 52
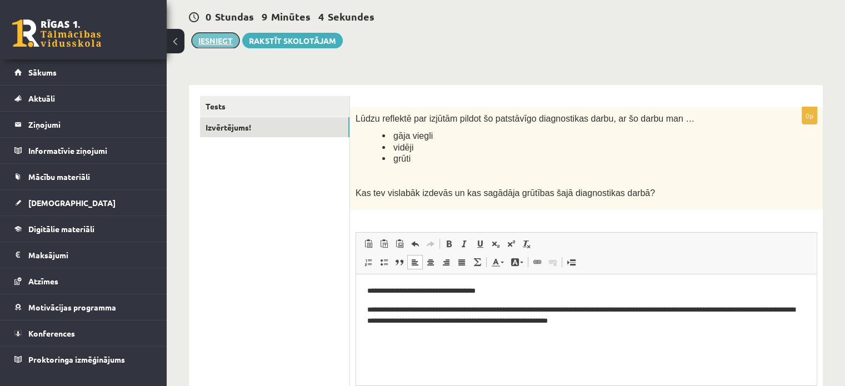
click at [226, 41] on button "Iesniegt" at bounding box center [216, 41] width 48 height 16
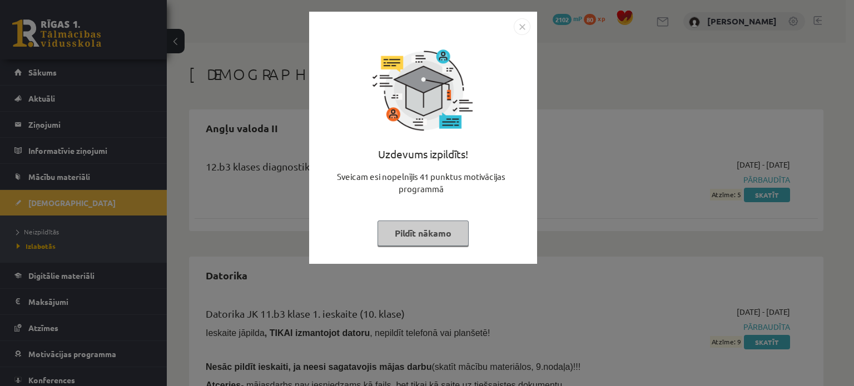
click at [458, 232] on button "Pildīt nākamo" at bounding box center [422, 234] width 91 height 26
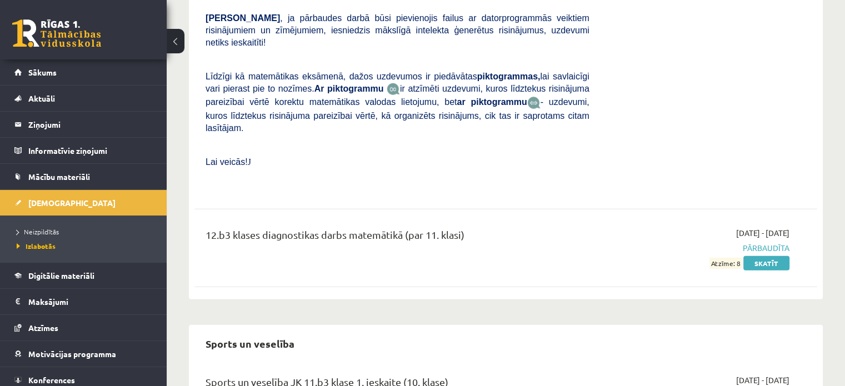
scroll to position [2882, 0]
click at [765, 257] on link "Skatīt" at bounding box center [767, 264] width 46 height 14
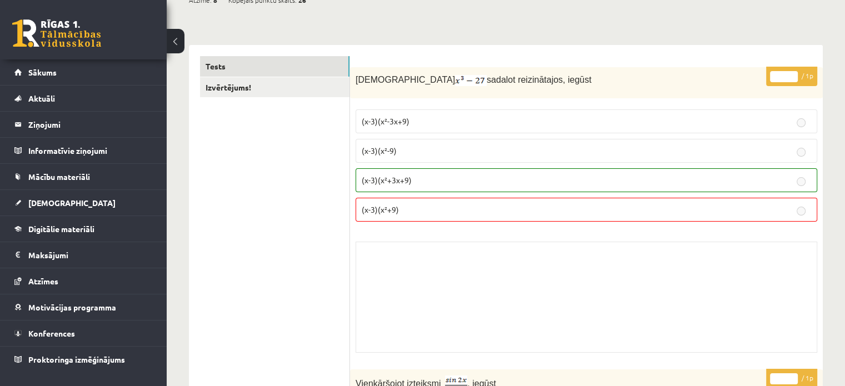
scroll to position [125, 0]
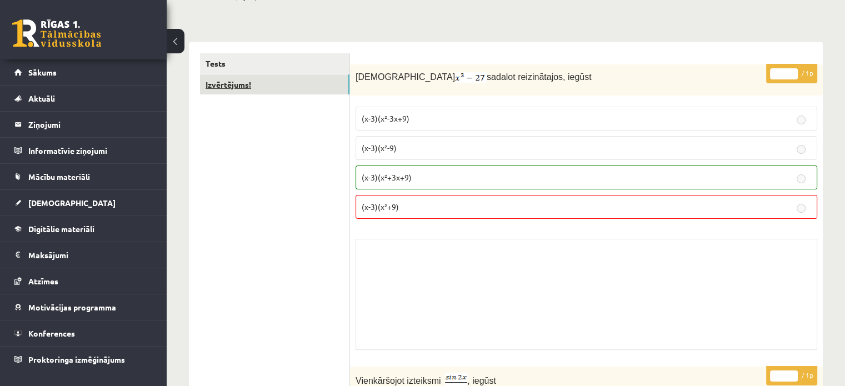
click at [273, 86] on link "Izvērtējums!" at bounding box center [275, 84] width 150 height 21
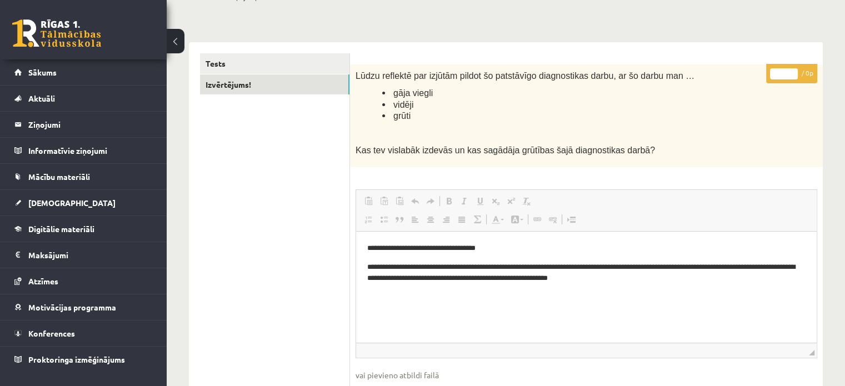
scroll to position [0, 0]
click at [282, 59] on link "Tests" at bounding box center [275, 63] width 150 height 21
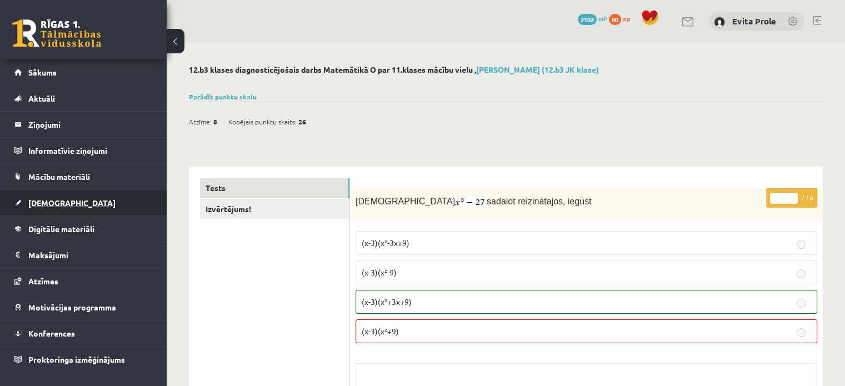
click at [55, 202] on span "[DEMOGRAPHIC_DATA]" at bounding box center [71, 203] width 87 height 10
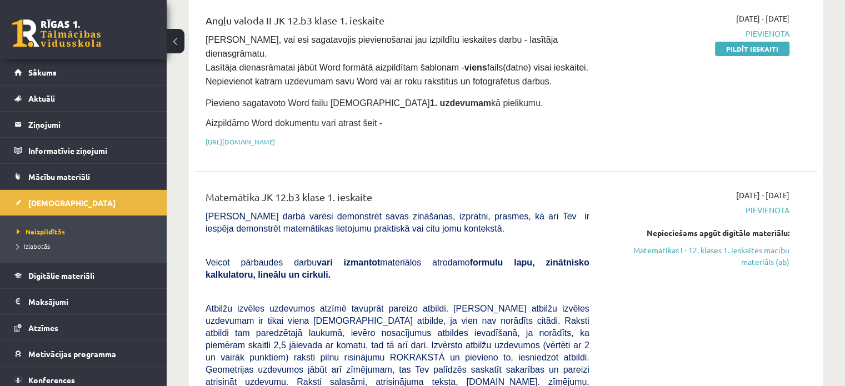
scroll to position [135, 0]
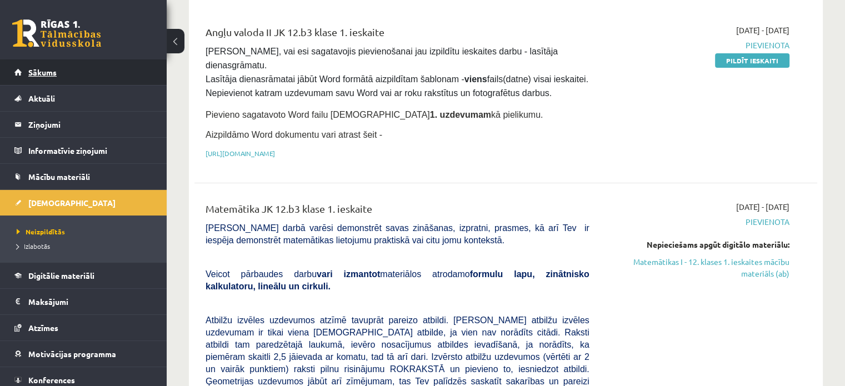
click at [67, 84] on link "Sākums" at bounding box center [83, 72] width 138 height 26
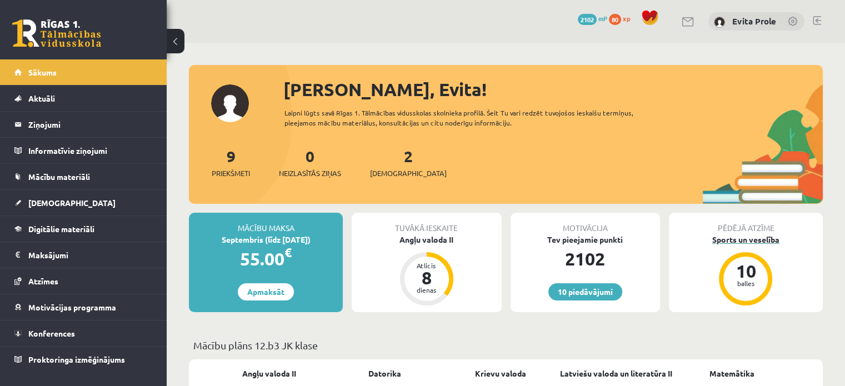
click at [732, 239] on div "Sports un veselība" at bounding box center [746, 240] width 154 height 12
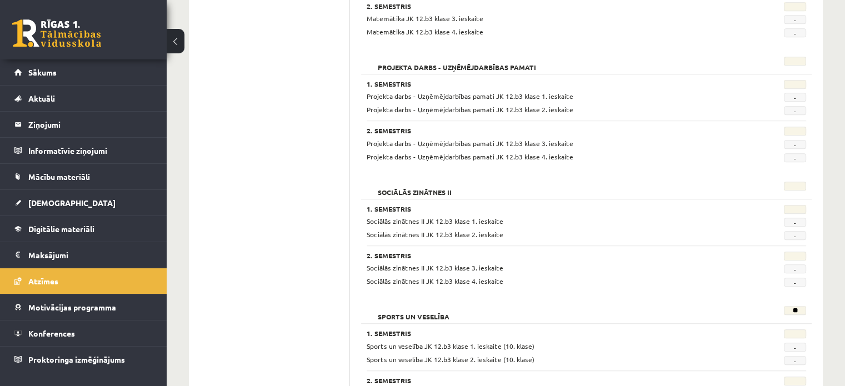
scroll to position [752, 0]
click at [53, 206] on span "[DEMOGRAPHIC_DATA]" at bounding box center [71, 203] width 87 height 10
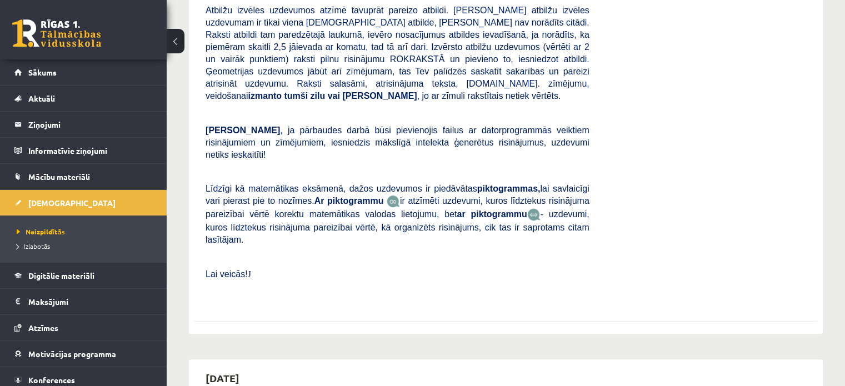
scroll to position [496, 0]
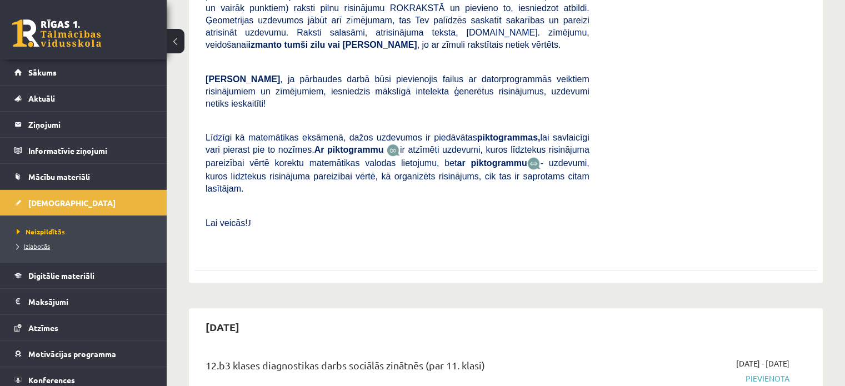
click at [38, 247] on span "Izlabotās" at bounding box center [33, 246] width 33 height 9
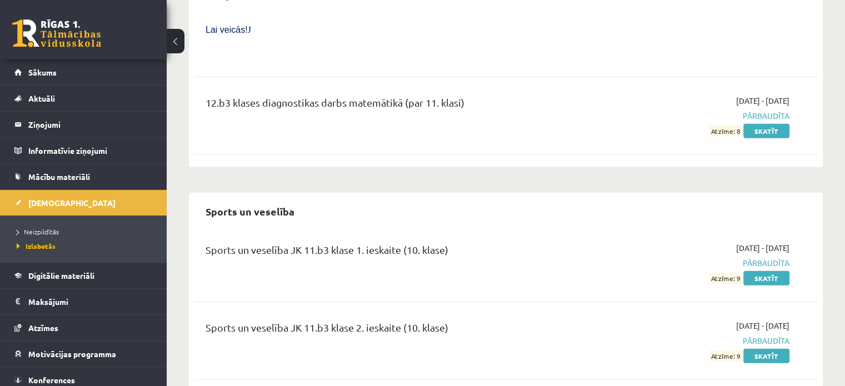
scroll to position [3019, 0]
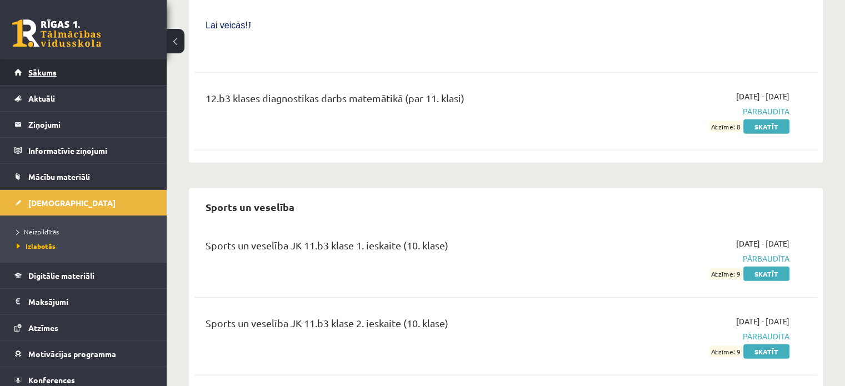
click at [73, 73] on link "Sākums" at bounding box center [83, 72] width 138 height 26
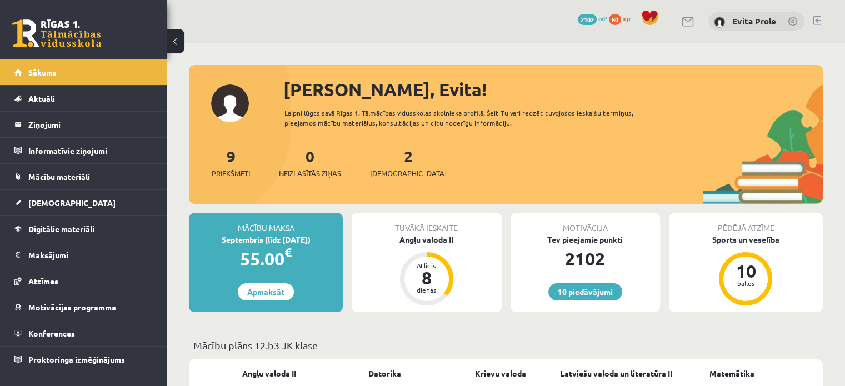
click at [40, 208] on link "[DEMOGRAPHIC_DATA]" at bounding box center [83, 203] width 138 height 26
